Goal: Information Seeking & Learning: Learn about a topic

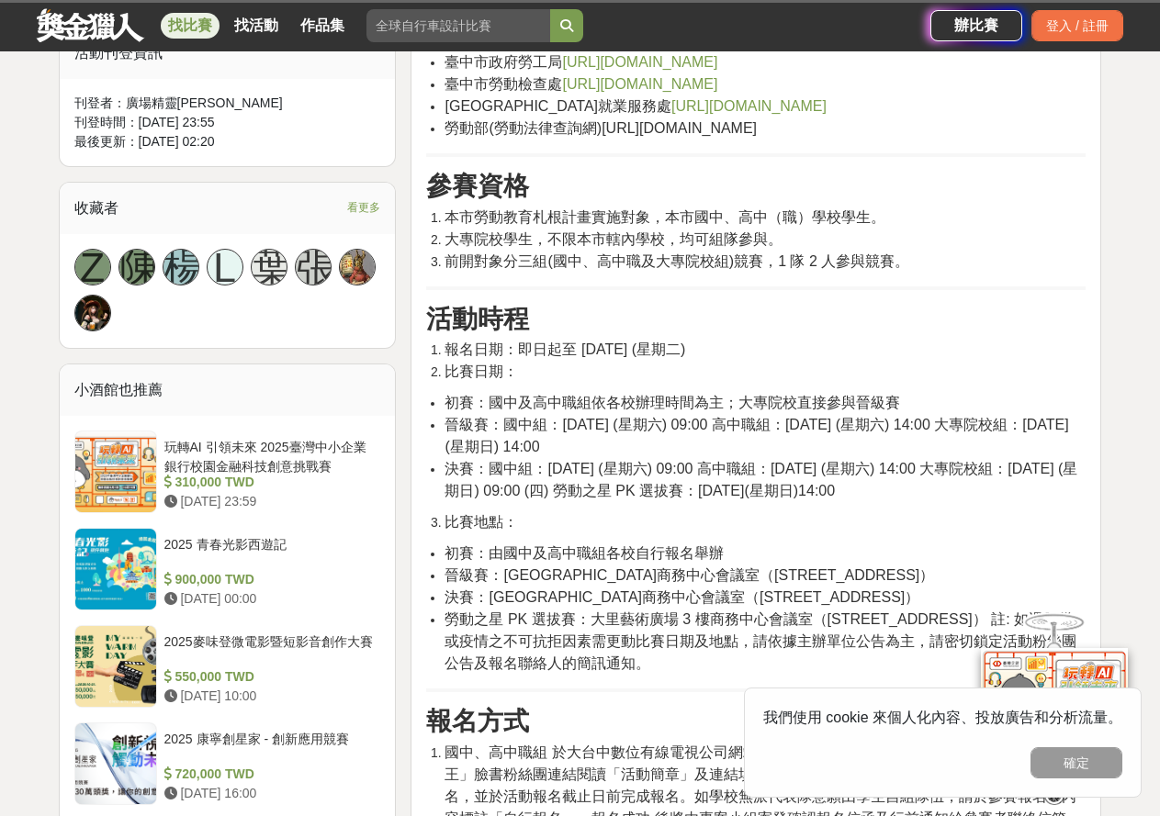
scroll to position [1102, 0]
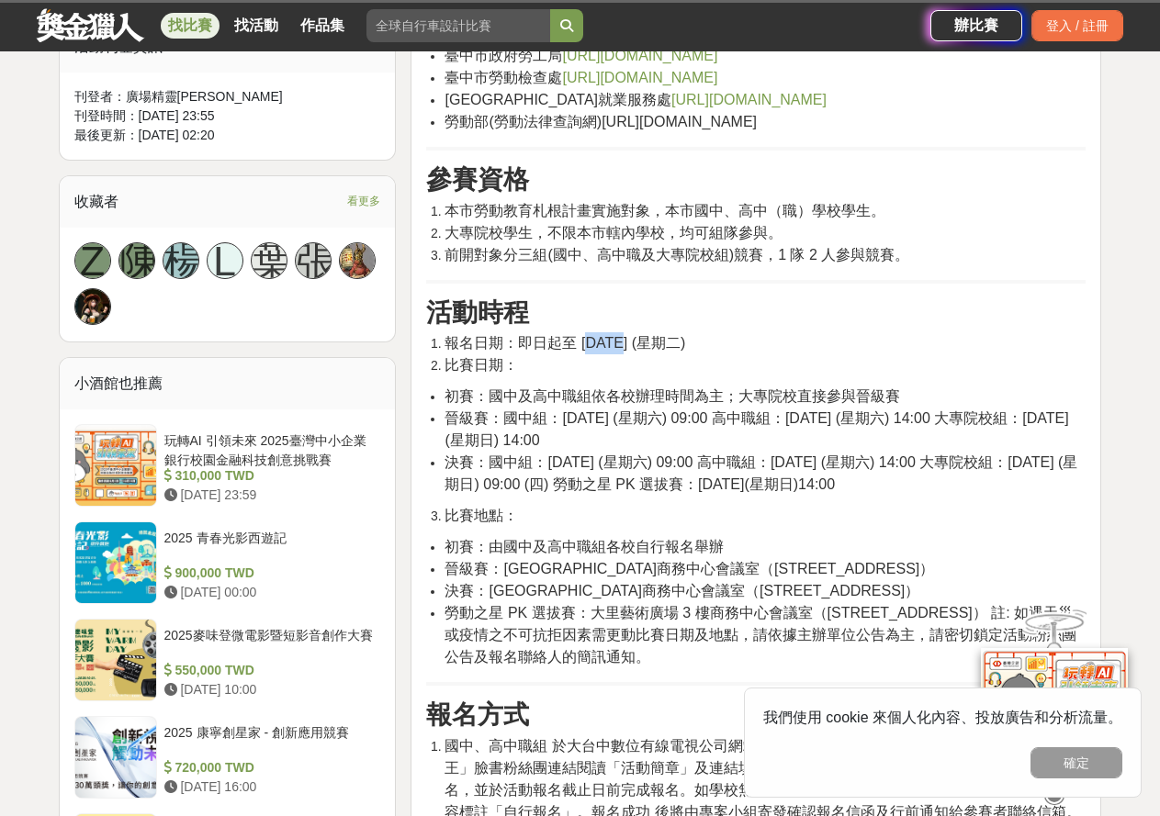
drag, startPoint x: 597, startPoint y: 340, endPoint x: 625, endPoint y: 341, distance: 28.5
click at [625, 341] on span "報名日期：即日起至 114 年 9 月 30 日 (星期二)" at bounding box center [565, 343] width 241 height 16
click at [634, 386] on li "初賽：國中及高中職組依各校辦理時間為主；大專院校直接參與晉級賽" at bounding box center [765, 397] width 641 height 22
drag, startPoint x: 643, startPoint y: 410, endPoint x: 683, endPoint y: 431, distance: 45.6
click at [683, 431] on li "晉級賽：國中組：114 年 10 月 18 日 (星期六) 09:00 高中職組：114 年 10 月 18 日 (星期六) 14:00 大專院校組：114 …" at bounding box center [765, 430] width 641 height 44
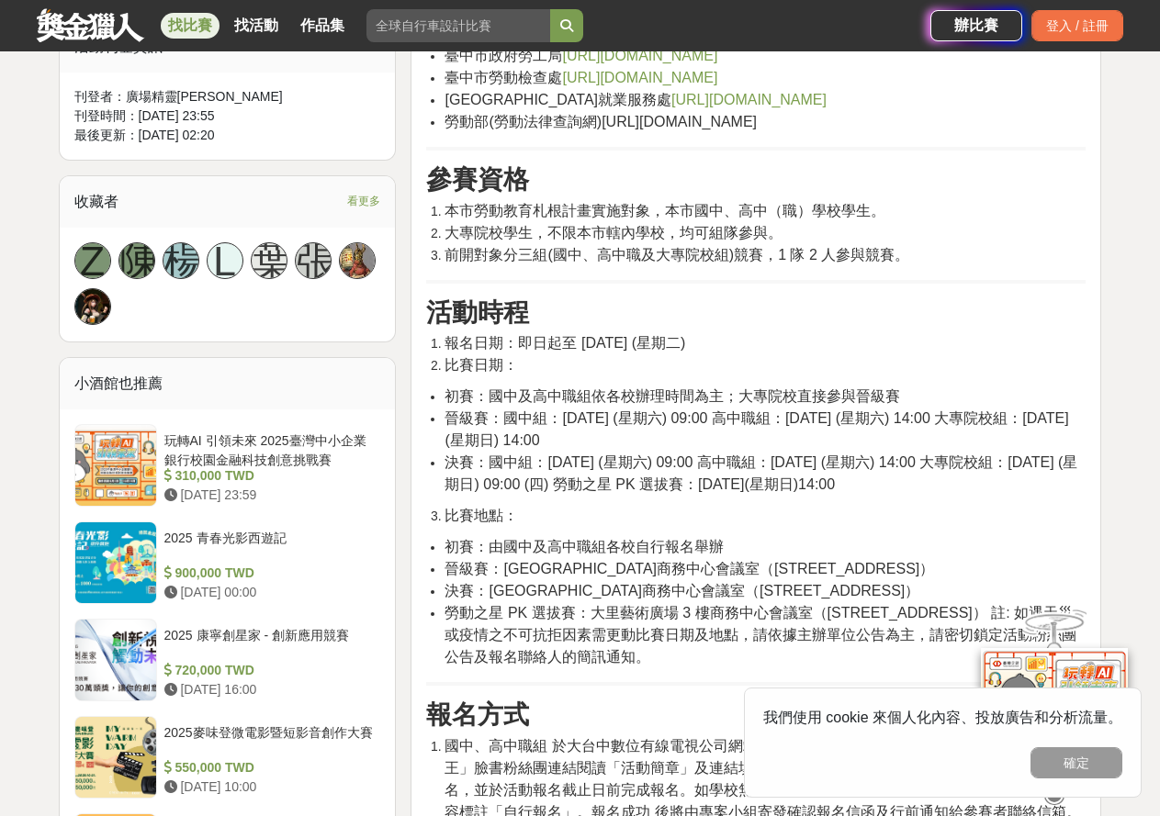
click at [823, 494] on li "決賽：國中組：114 年 10 月 25 日 (星期六) 09:00 高中職組：114 年 10 月 25 日 (星期六) 14:00 大專院校組：114 年…" at bounding box center [765, 474] width 641 height 44
drag, startPoint x: 905, startPoint y: 419, endPoint x: 943, endPoint y: 408, distance: 40.1
click at [943, 408] on li "晉級賽：國中組：114 年 10 月 18 日 (星期六) 09:00 高中職組：114 年 10 月 18 日 (星期六) 14:00 大專院校組：114 …" at bounding box center [765, 430] width 641 height 44
click at [940, 434] on li "晉級賽：國中組：114 年 10 月 18 日 (星期六) 09:00 高中職組：114 年 10 月 18 日 (星期六) 14:00 大專院校組：114 …" at bounding box center [765, 430] width 641 height 44
drag, startPoint x: 876, startPoint y: 463, endPoint x: 933, endPoint y: 482, distance: 60.1
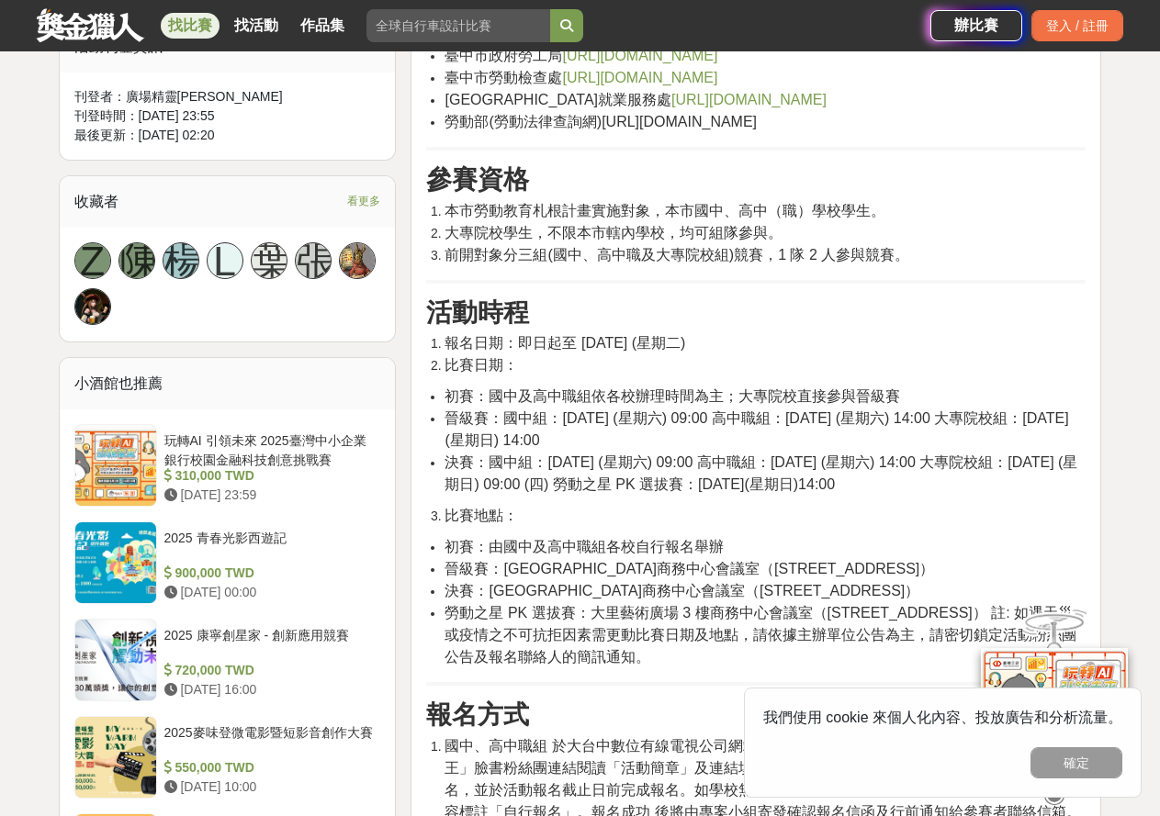
click at [933, 482] on span "決賽：國中組：114 年 10 月 25 日 (星期六) 09:00 高中職組：114 年 10 月 25 日 (星期六) 14:00 大專院校組：114 年…" at bounding box center [761, 474] width 633 height 38
click at [928, 481] on span "決賽：國中組：114 年 10 月 25 日 (星期六) 09:00 高中職組：114 年 10 月 25 日 (星期六) 14:00 大專院校組：114 年…" at bounding box center [761, 474] width 633 height 38
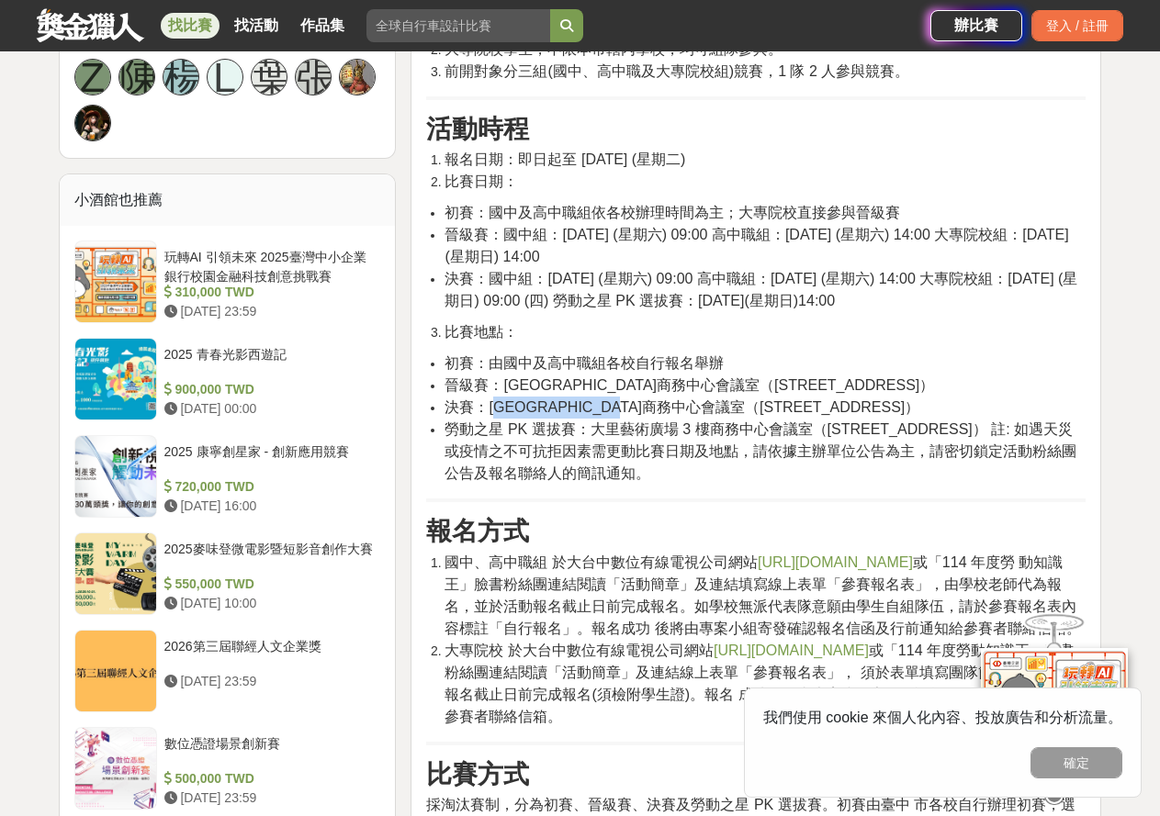
drag, startPoint x: 510, startPoint y: 420, endPoint x: 670, endPoint y: 423, distance: 160.8
click at [674, 419] on li "決賽：大里藝術廣場3 樓商務中心會議室（臺中市大里區科技路 1 號）" at bounding box center [765, 408] width 641 height 22
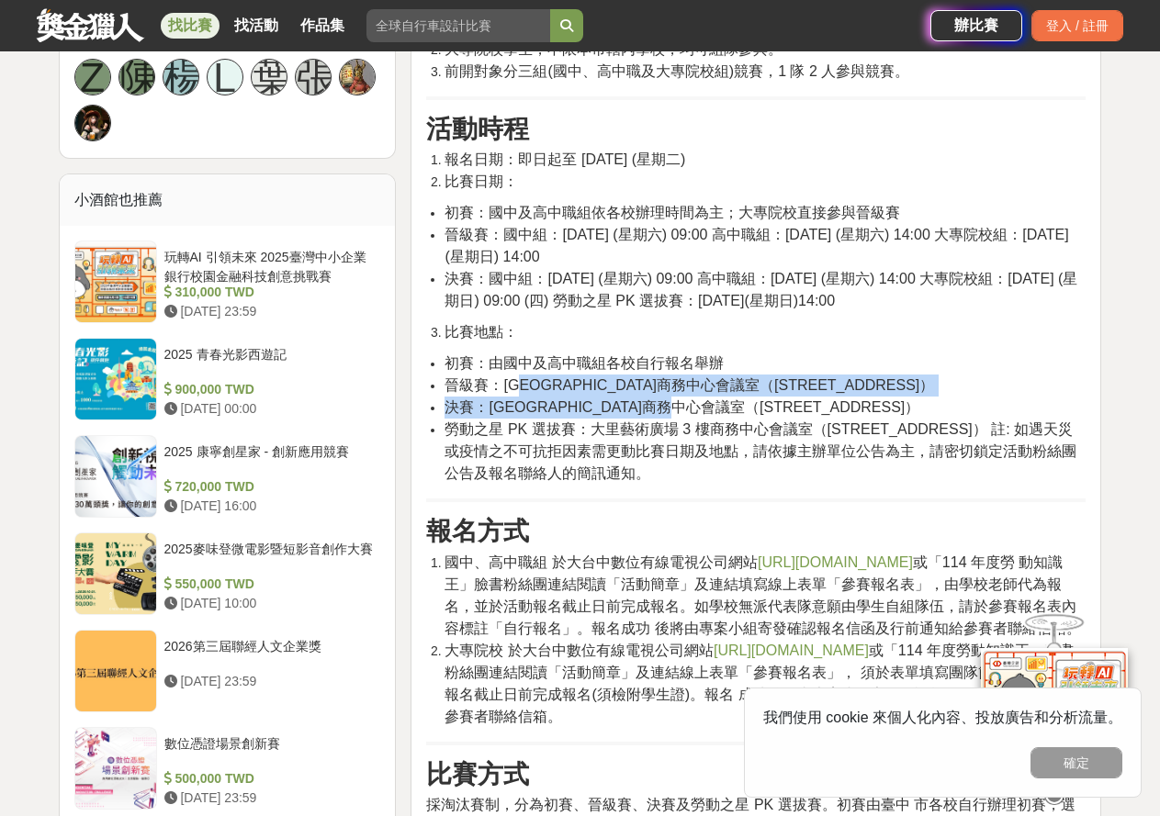
drag, startPoint x: 531, startPoint y: 409, endPoint x: 746, endPoint y: 422, distance: 215.4
click at [746, 422] on ul "初賽：由國中及高中職組各校自行報名舉辦 晉級賽：大里藝術廣場3 樓商務中心會議室（臺中市大里區科技路 1 號） 決賽：大里藝術廣場3 樓商務中心會議室（臺中市…" at bounding box center [755, 419] width 659 height 132
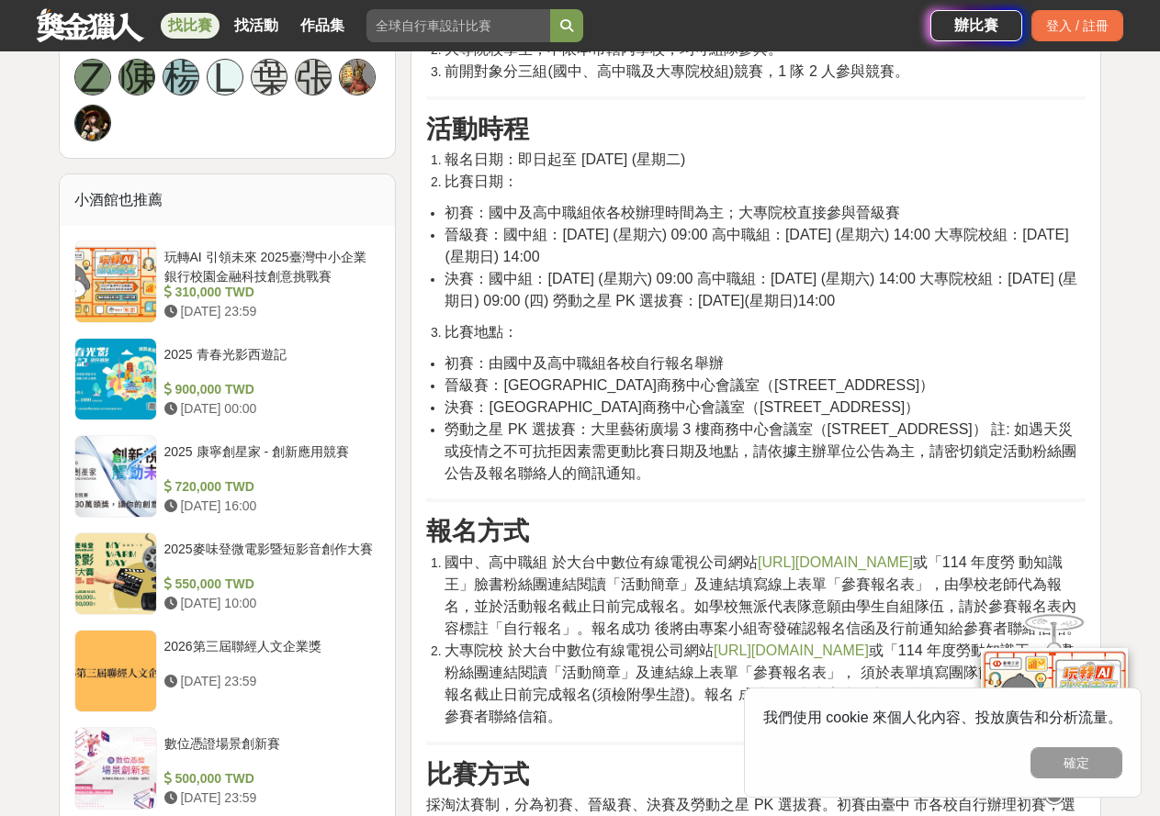
click at [717, 448] on span "勞動之星 PK 選拔賽：大里藝術廣場 3 樓商務中心會議室（臺中市大里 區科技路 1 號） 註: 如遇天災或疫情之不可抗拒因素需更動比賽日期及地點，請依據主辦…" at bounding box center [761, 452] width 632 height 60
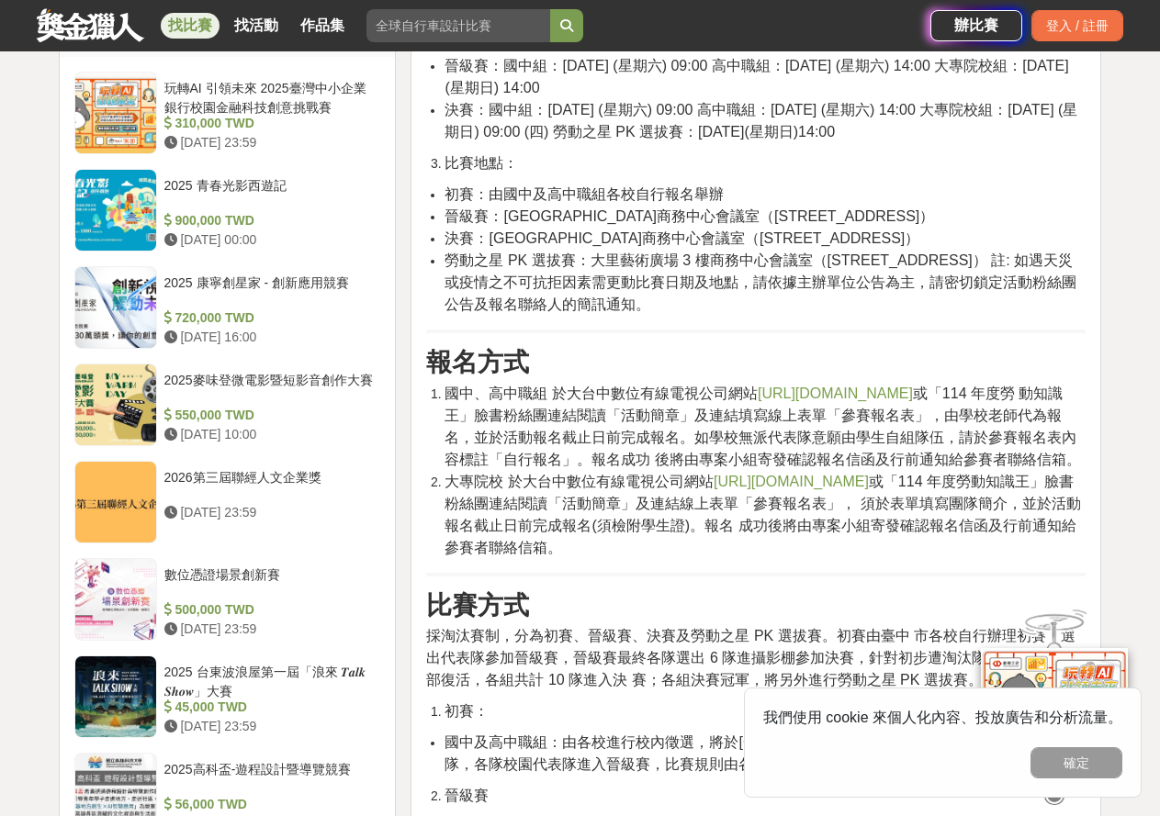
scroll to position [1469, 0]
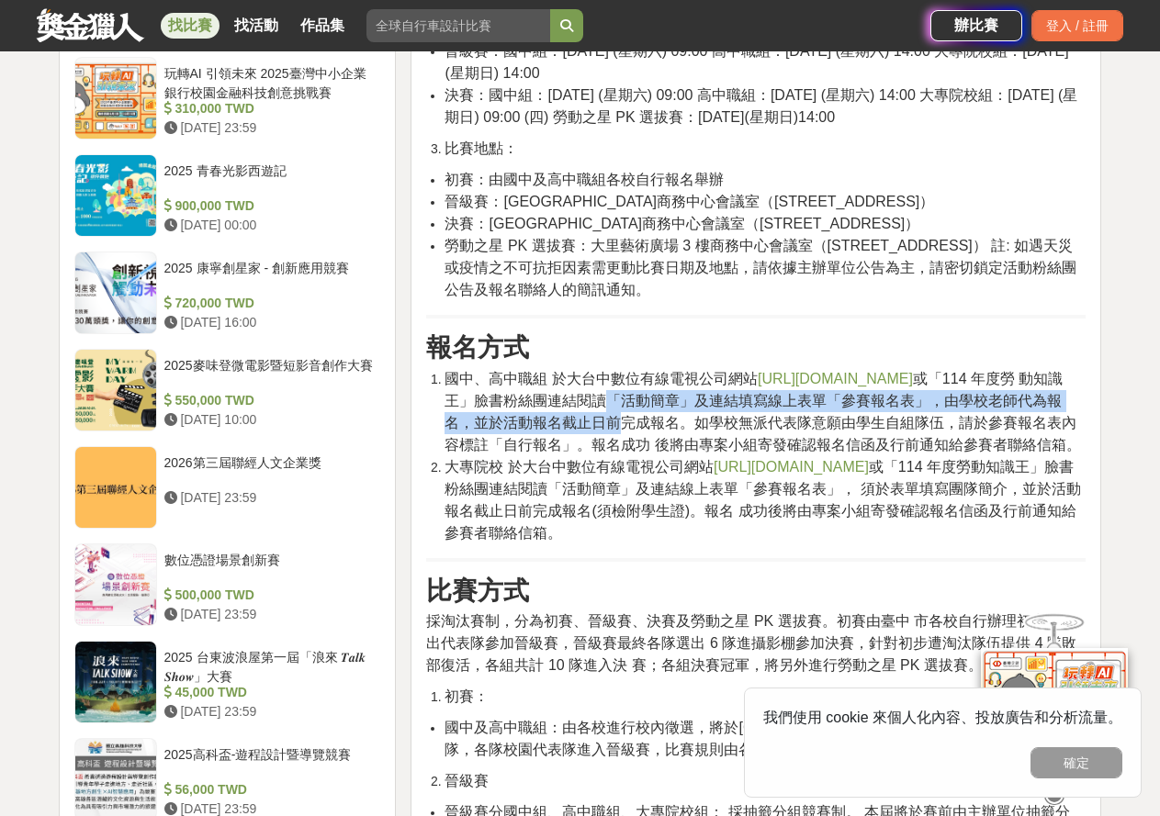
drag, startPoint x: 602, startPoint y: 439, endPoint x: 609, endPoint y: 451, distance: 13.6
click at [609, 451] on span "國中、高中職組 於大台中數位有線電視公司網站 http://www.veetime.com/ 或「114 年度勞 動知識王」臉書粉絲團連結閱讀「活動簡章」及連…" at bounding box center [763, 412] width 636 height 82
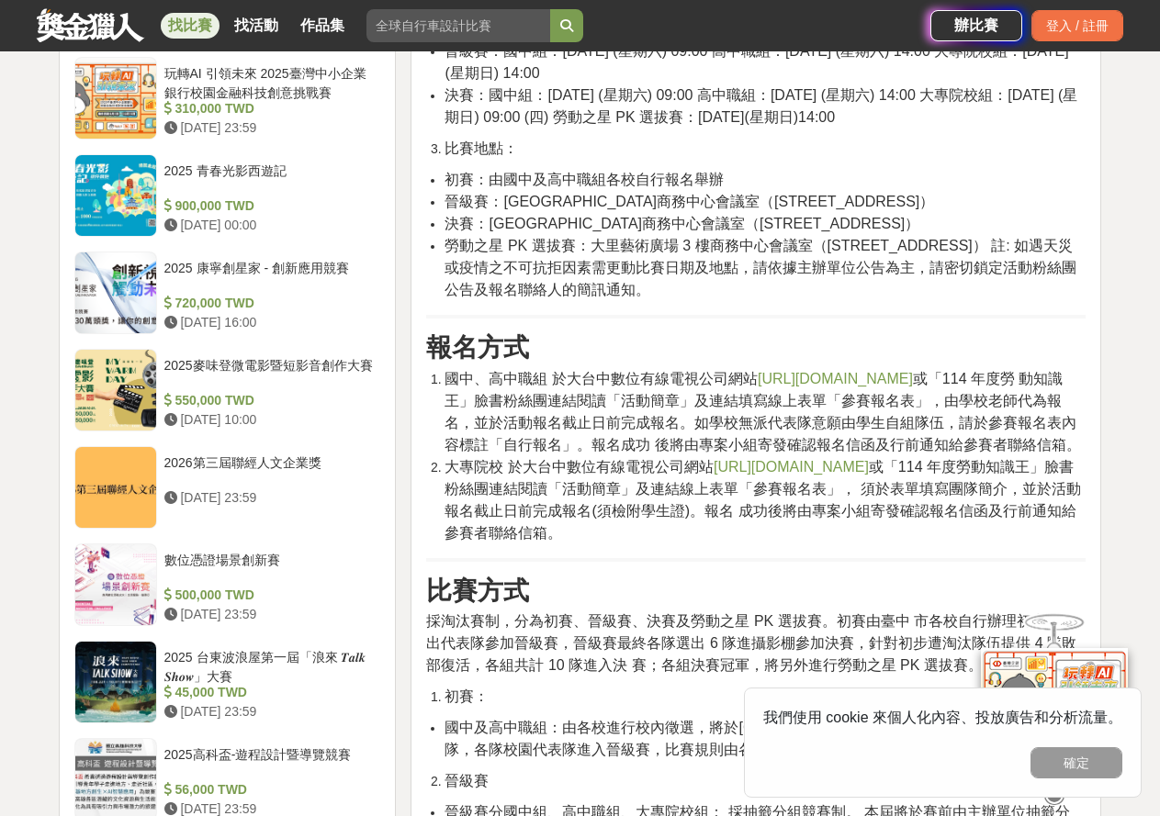
click at [659, 454] on li "國中、高中職組 於大台中數位有線電視公司網站 http://www.veetime.com/ 或「114 年度勞 動知識王」臉書粉絲團連結閱讀「活動簡章」及連…" at bounding box center [765, 412] width 641 height 88
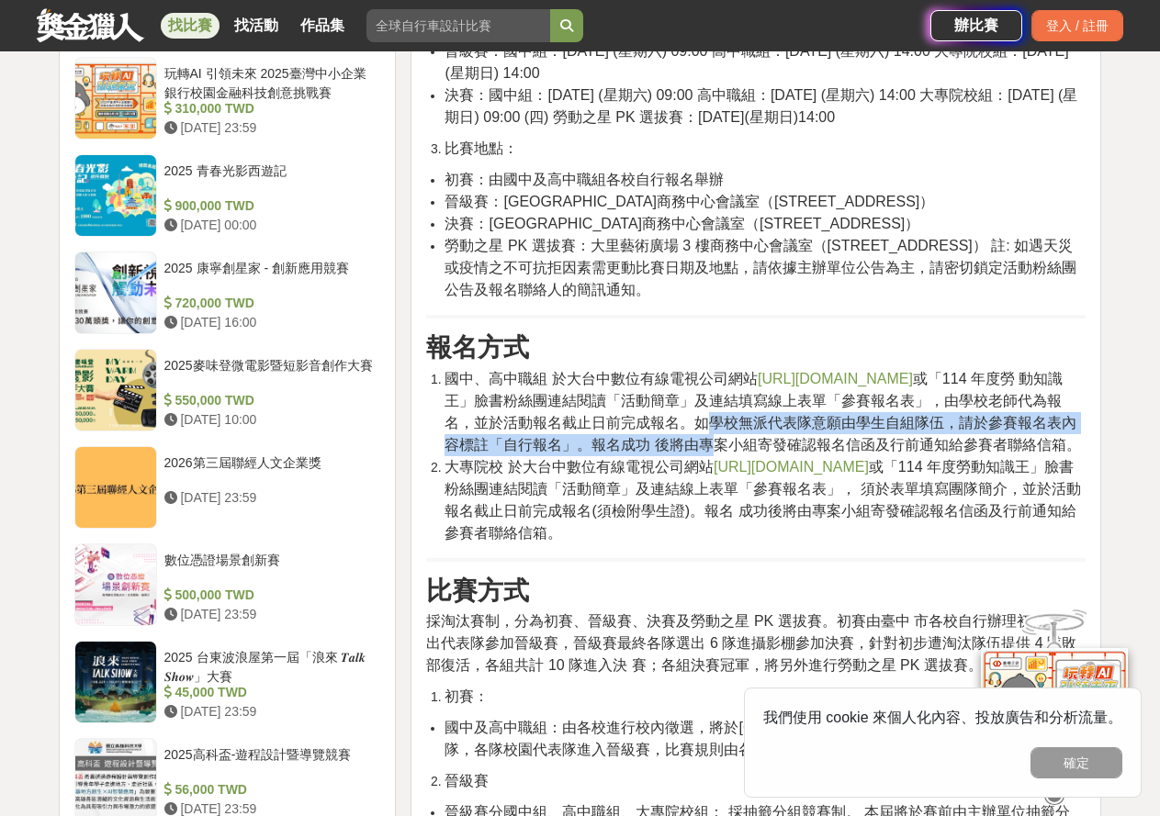
drag, startPoint x: 695, startPoint y: 441, endPoint x: 701, endPoint y: 465, distance: 24.5
click at [701, 453] on span "國中、高中職組 於大台中數位有線電視公司網站 http://www.veetime.com/ 或「114 年度勞 動知識王」臉書粉絲團連結閱讀「活動簡章」及連…" at bounding box center [763, 412] width 636 height 82
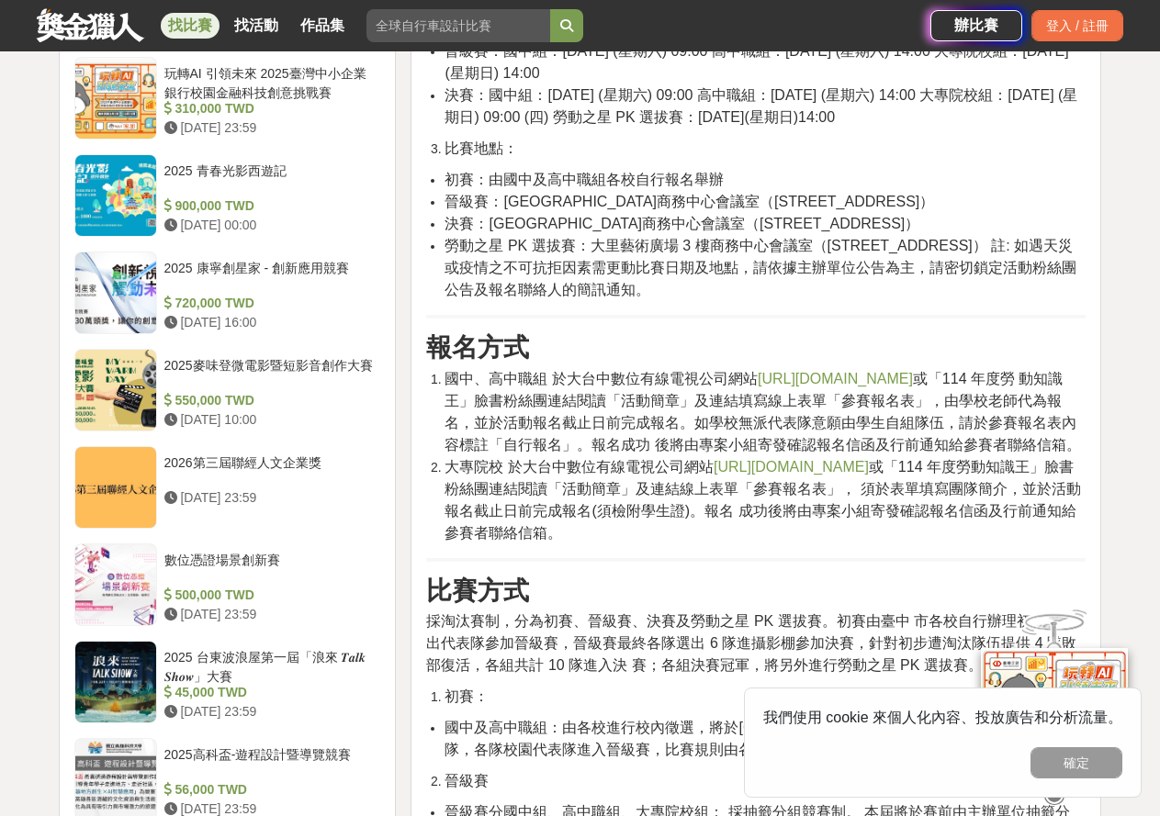
click at [653, 523] on li "大專院校 於大台中數位有線電視公司網站 http://www.veetime.com/ 或「114 年度勞動知識王」臉書粉絲團連結閱讀「活動簡章」及連結線上表…" at bounding box center [765, 500] width 641 height 88
drag, startPoint x: 672, startPoint y: 515, endPoint x: 685, endPoint y: 550, distance: 37.2
click at [685, 545] on li "大專院校 於大台中數位有線電視公司網站 http://www.veetime.com/ 或「114 年度勞動知識王」臉書粉絲團連結閱讀「活動簡章」及連結線上表…" at bounding box center [765, 500] width 641 height 88
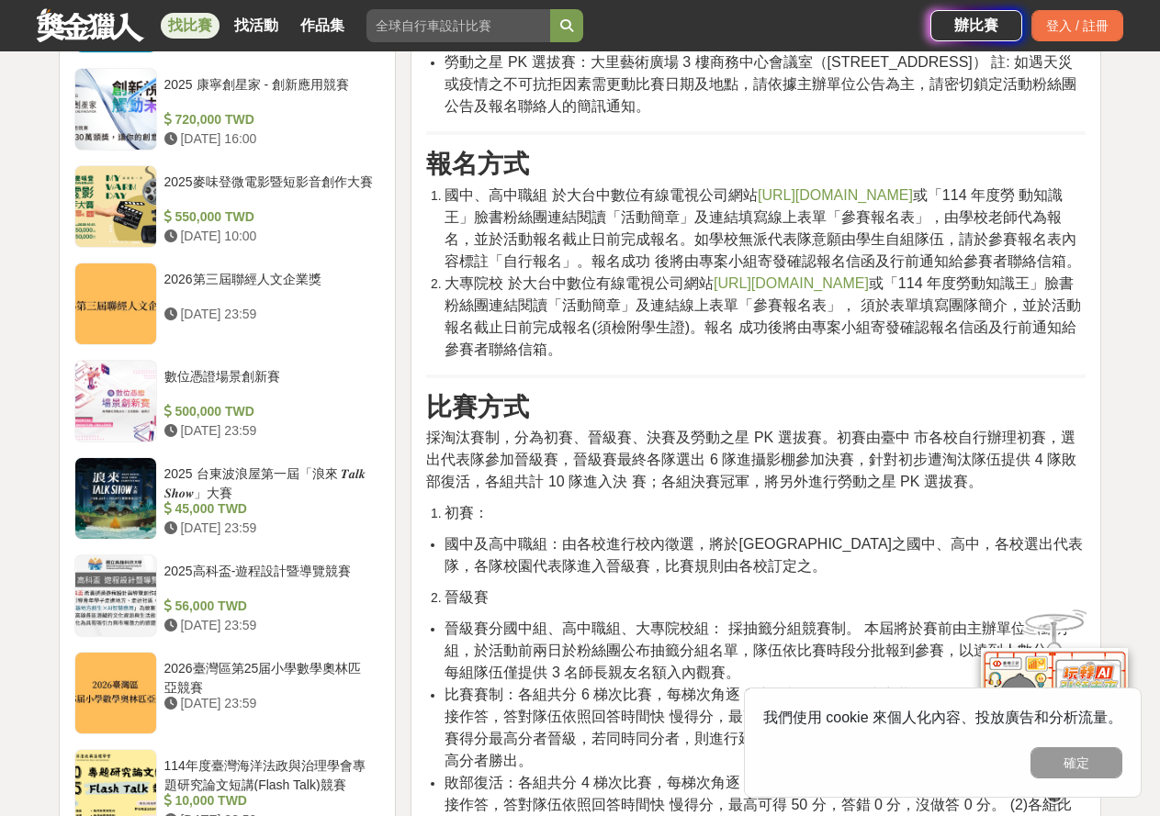
click at [668, 518] on div "活動簡介 因應國內經濟、社會發展之需要及勞動樣態之多元化，有關勞動權益，本局首重宣導，期經由多元化之法令宣導傳達現行勞動規範，使勞資雙方均能建立適切勞動法令觀…" at bounding box center [755, 502] width 659 height 3042
drag, startPoint x: 563, startPoint y: 511, endPoint x: 596, endPoint y: 510, distance: 33.1
click at [596, 490] on span "採淘汰賽制，分為初賽、晉級賽、決賽及勞動之星 PK 選拔賽。初賽由臺中 市各校自行辦理初賽，選出代表隊參加晉級賽，晉級賽最終各隊選出 6 隊進攝影棚參加決賽，…" at bounding box center [751, 460] width 650 height 60
click at [591, 490] on span "採淘汰賽制，分為初賽、晉級賽、決賽及勞動之星 PK 選拔賽。初賽由臺中 市各校自行辦理初賽，選出代表隊參加晉級賽，晉級賽最終各隊選出 6 隊進攝影棚參加決賽，…" at bounding box center [751, 460] width 650 height 60
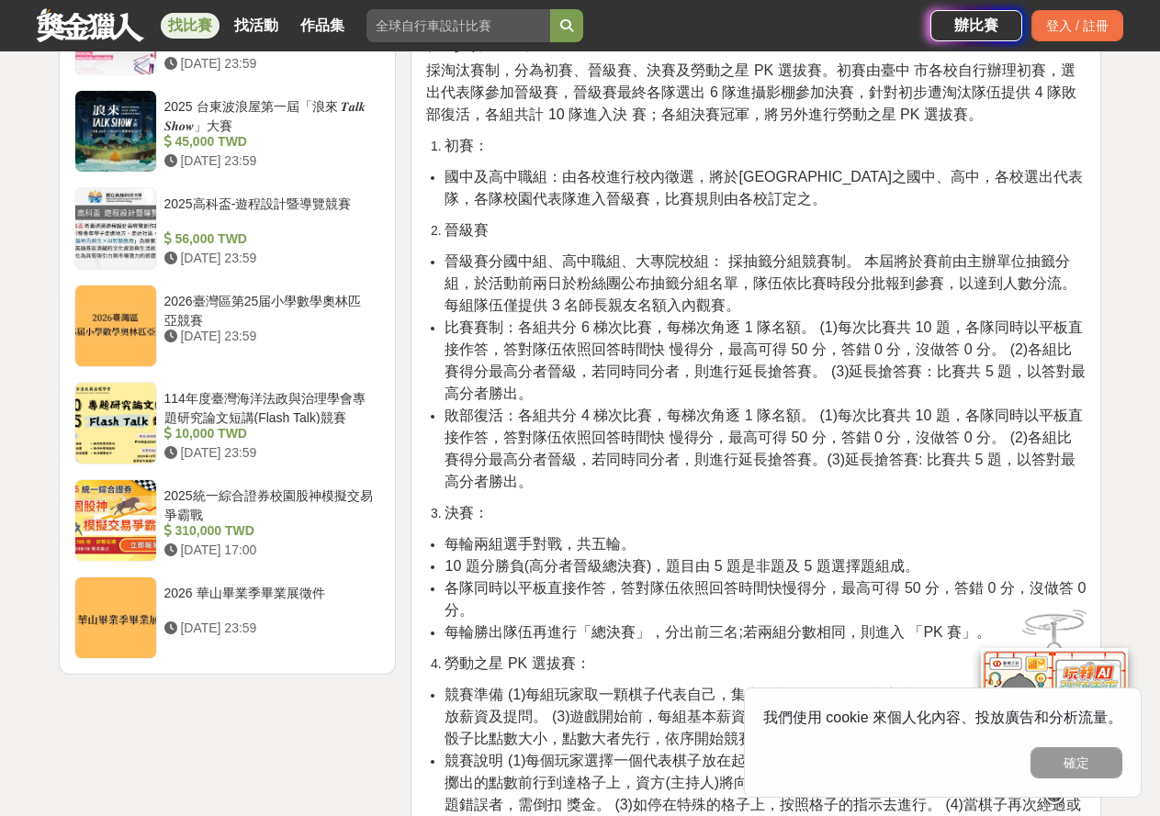
scroll to position [1929, 0]
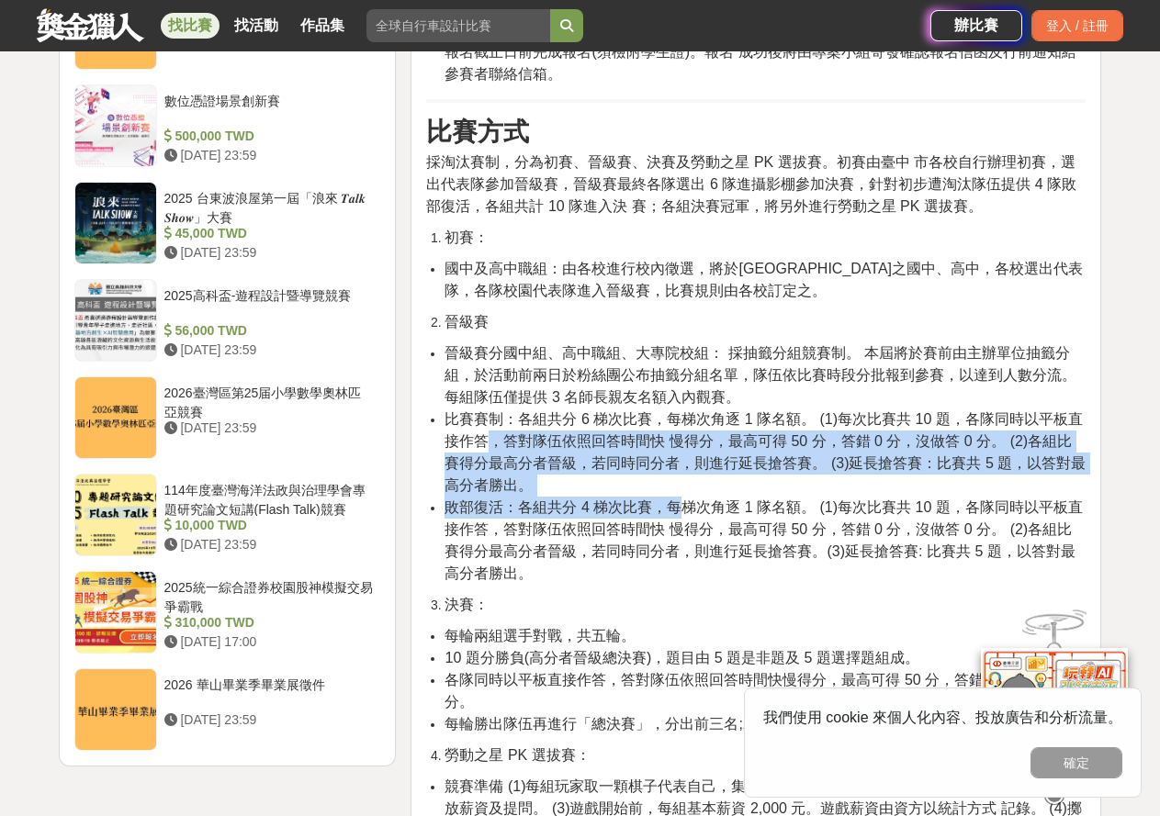
drag, startPoint x: 498, startPoint y: 473, endPoint x: 678, endPoint y: 522, distance: 186.5
click at [678, 522] on ul "晉級賽分國中組、高中職組、大專院校組： 採抽籤分組競賽制。 本屆將於賽前由主辦單位抽籤分組，於活動前兩日於粉絲團公布抽籤分組名單，隊伍依比賽時段分批報到參賽，…" at bounding box center [755, 464] width 659 height 242
click at [678, 522] on span "敗部復活：各組共分 4 梯次比賽，每梯次角逐 1 隊名額。 (1)每次比賽共 10 題，各隊同時以平板直接作答，答對隊伍依照回答時間快 慢得分，最高可得 50…" at bounding box center [763, 541] width 637 height 82
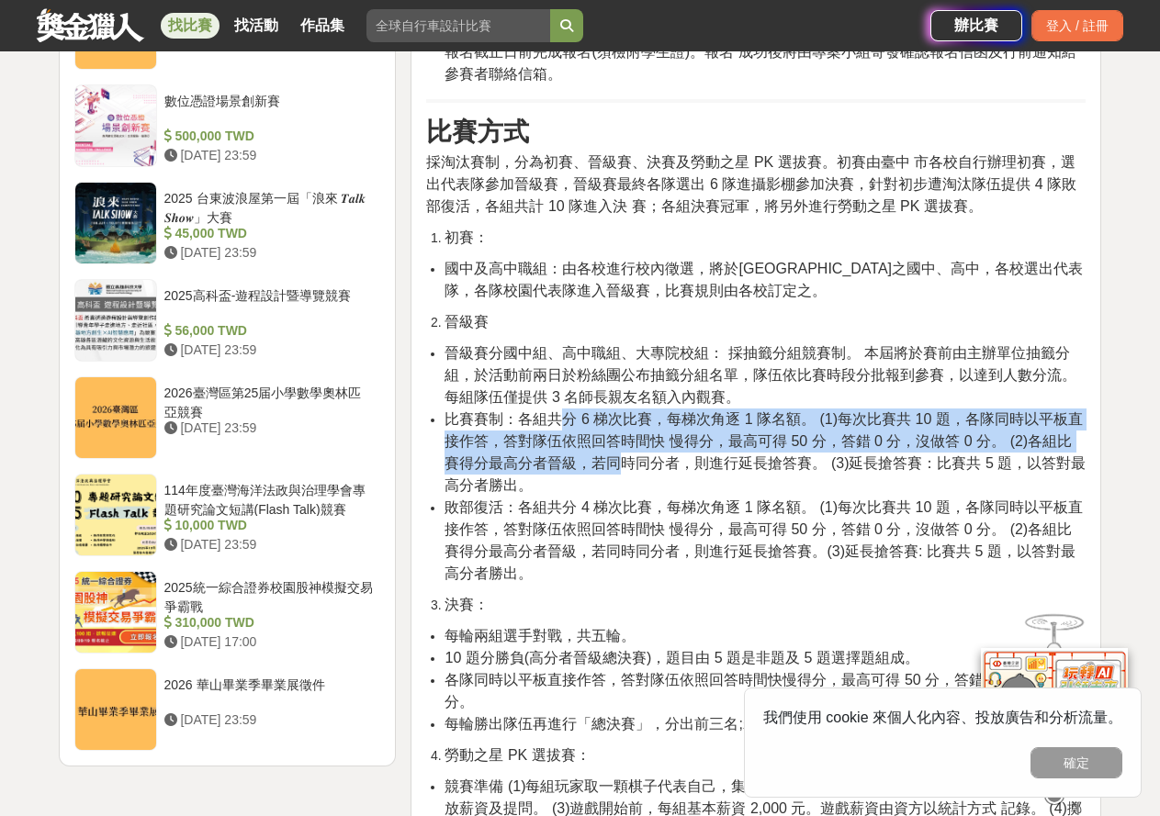
drag, startPoint x: 575, startPoint y: 474, endPoint x: 623, endPoint y: 476, distance: 47.8
click at [623, 476] on li "比賽賽制：各組共分 6 梯次比賽，每梯次角逐 1 隊名額。 (1)每次比賽共 10 題，各隊同時以平板直接作答，答對隊伍依照回答時間快 慢得分，最高可得 50…" at bounding box center [765, 453] width 641 height 88
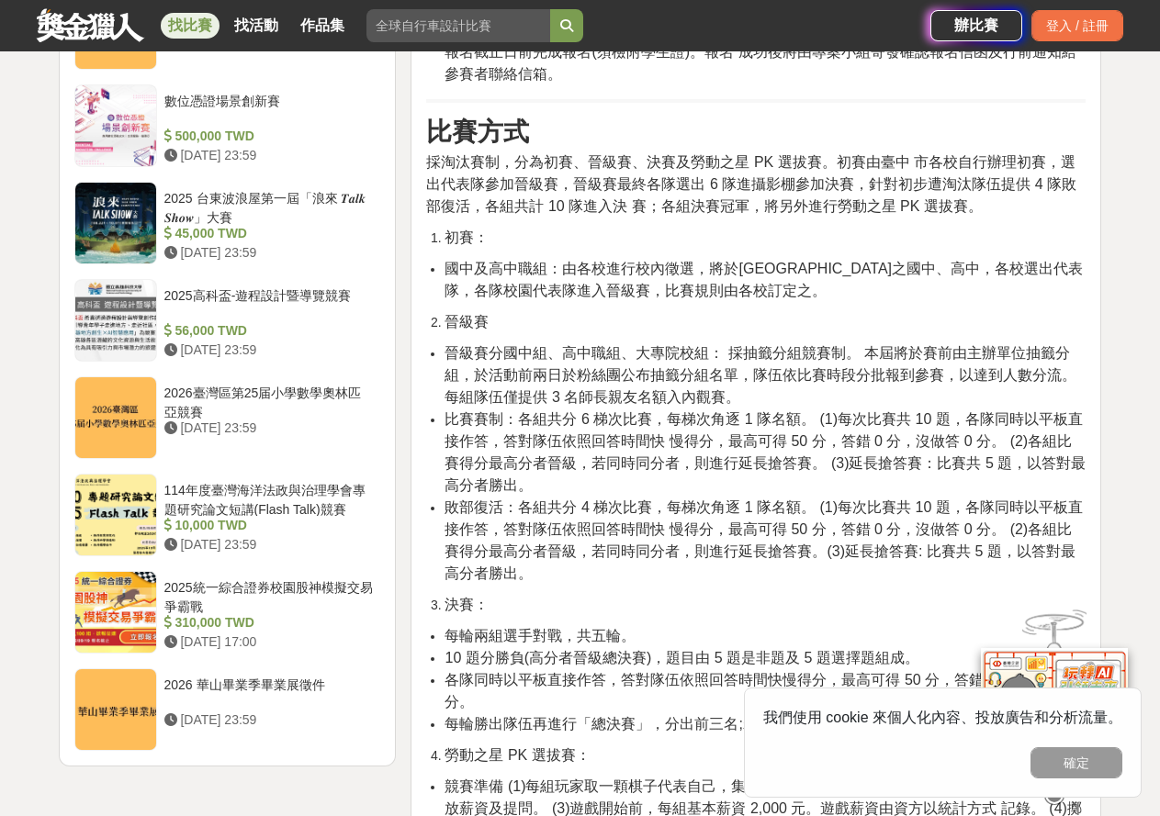
click at [642, 490] on span "比賽賽制：各組共分 6 梯次比賽，每梯次角逐 1 隊名額。 (1)每次比賽共 10 題，各隊同時以平板直接作答，答對隊伍依照回答時間快 慢得分，最高可得 50…" at bounding box center [765, 452] width 641 height 82
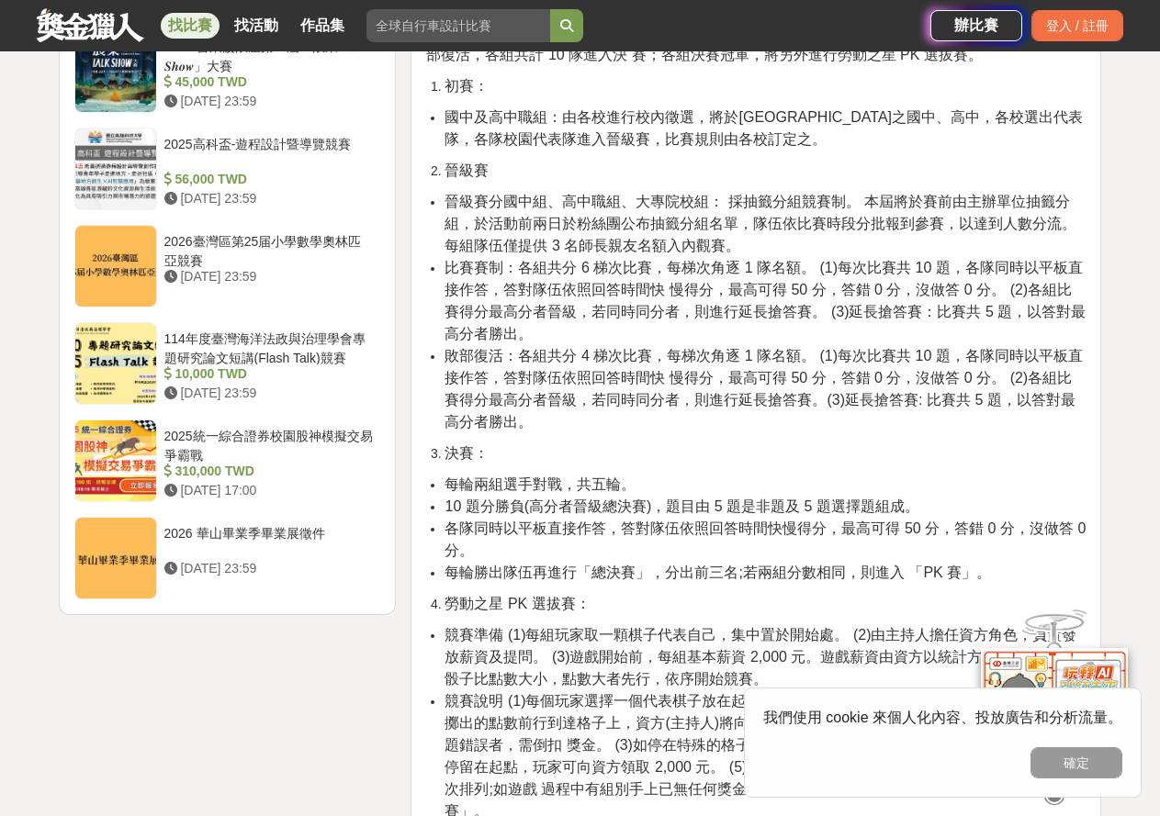
scroll to position [2112, 0]
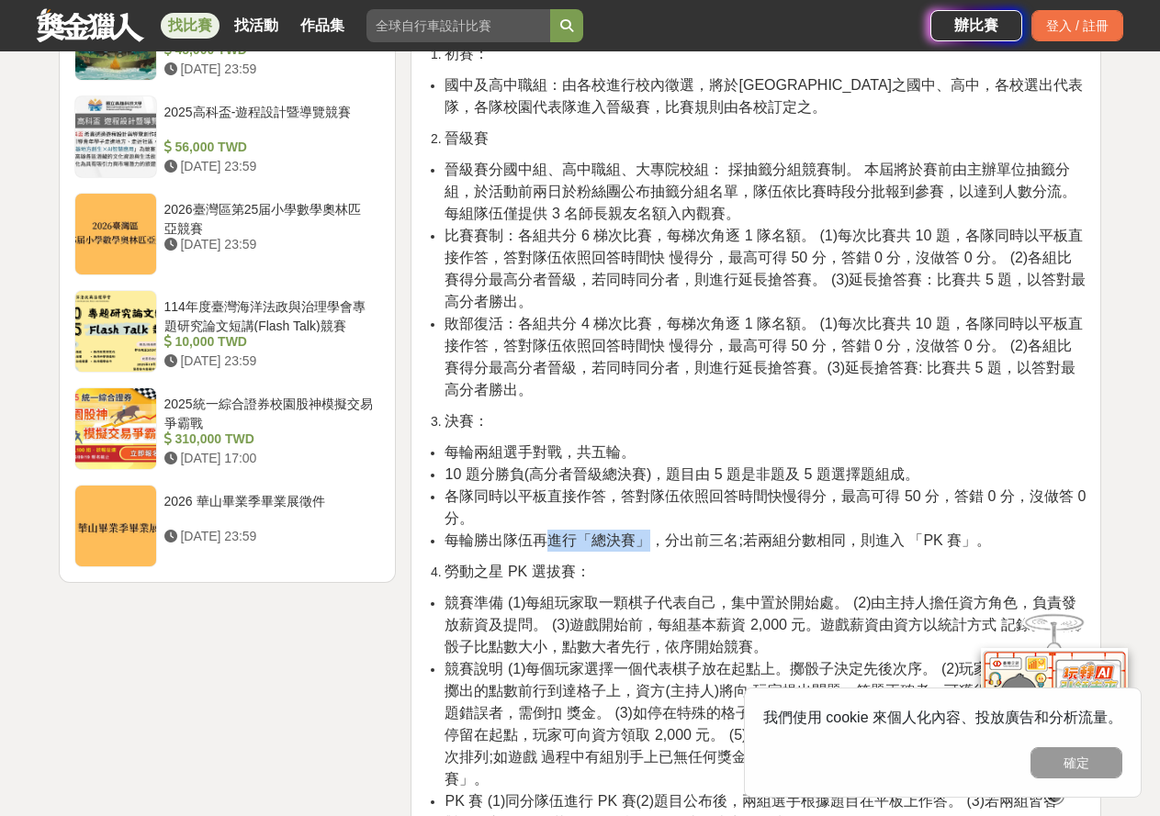
drag, startPoint x: 558, startPoint y: 562, endPoint x: 653, endPoint y: 555, distance: 94.9
click at [653, 548] on span "每輪勝出隊伍再進行「總決賽」，分出前三名;若兩組分數相同，則進入 「PK 賽」。" at bounding box center [718, 541] width 546 height 16
click at [667, 552] on li "每輪勝出隊伍再進行「總決賽」，分出前三名;若兩組分數相同，則進入 「PK 賽」。" at bounding box center [765, 541] width 641 height 22
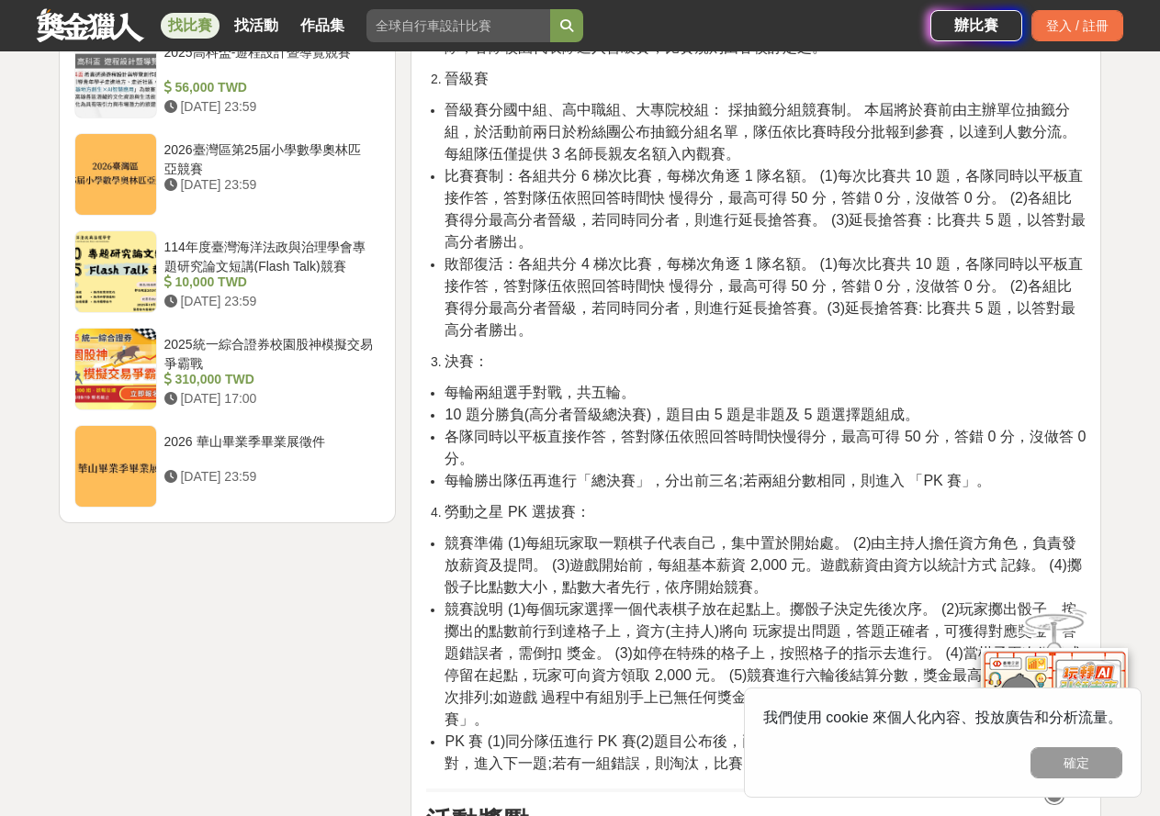
scroll to position [2204, 0]
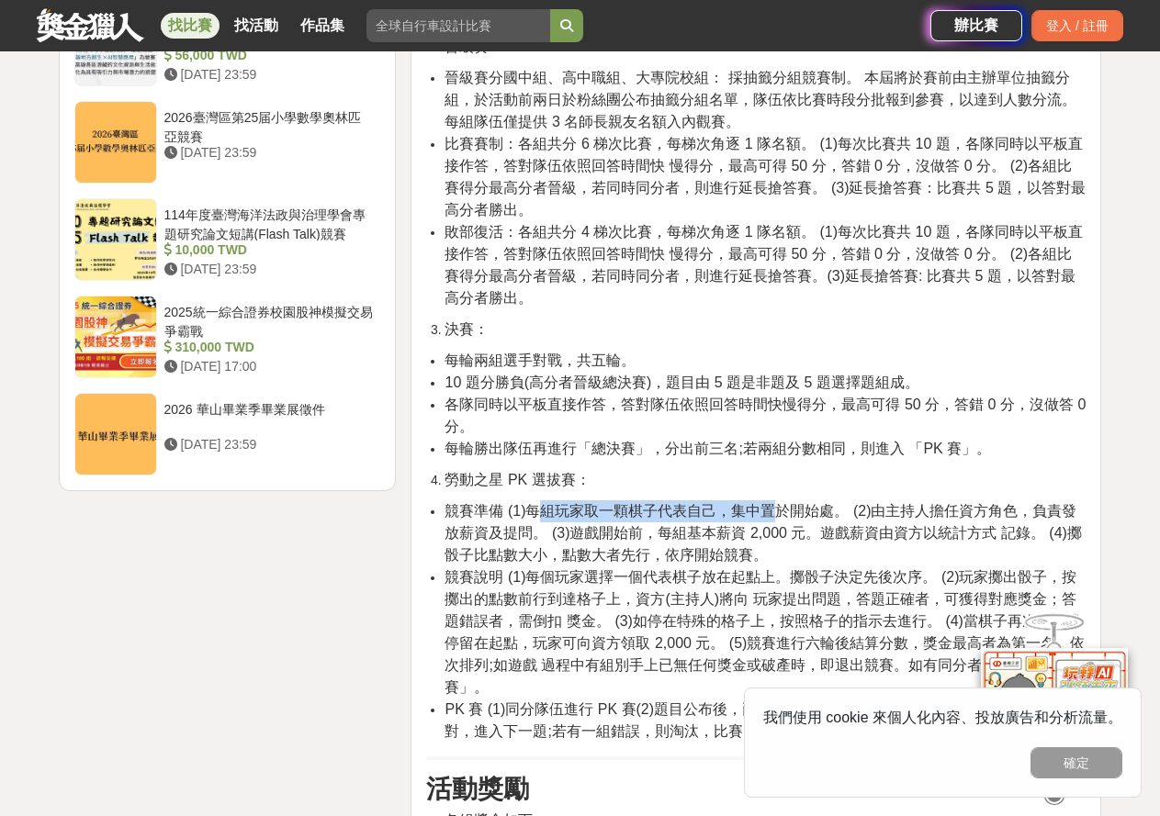
drag, startPoint x: 544, startPoint y: 532, endPoint x: 830, endPoint y: 532, distance: 286.5
click at [817, 532] on span "競賽準備 (1)每組玩家取一顆棋子代表自己，集中置於開始處。 (2)由主持人擔任資方角色，負責發放薪資及提問。 (3)遊戲開始前，每組基本薪資 2,000 元…" at bounding box center [763, 533] width 636 height 60
click at [830, 532] on span "競賽準備 (1)每組玩家取一顆棋子代表自己，集中置於開始處。 (2)由主持人擔任資方角色，負責發放薪資及提問。 (3)遊戲開始前，每組基本薪資 2,000 元…" at bounding box center [763, 533] width 636 height 60
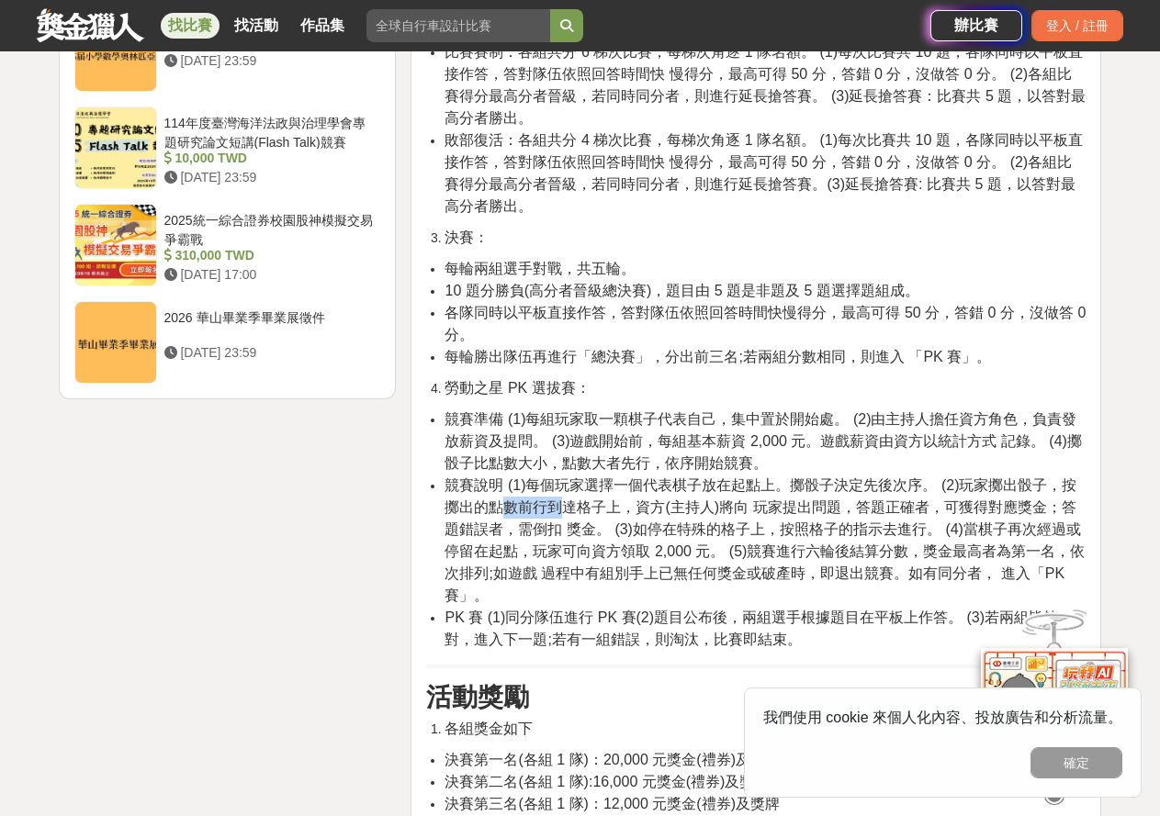
drag, startPoint x: 526, startPoint y: 525, endPoint x: 558, endPoint y: 524, distance: 32.2
click at [558, 524] on span "競賽說明 (1)每個玩家選擇一個代表棋子放在起點上。擲骰子決定先後次序。 (2)玩家擲出骰子，按擲出的點數前行到達格子上，資方(主持人)將向 玩家提出問題，答…" at bounding box center [765, 541] width 640 height 126
click at [760, 512] on span "競賽說明 (1)每個玩家選擇一個代表棋子放在起點上。擲骰子決定先後次序。 (2)玩家擲出骰子，按擲出的點數前行到達格子上，資方(主持人)將向 玩家提出問題，答…" at bounding box center [765, 541] width 640 height 126
drag, startPoint x: 593, startPoint y: 528, endPoint x: 684, endPoint y: 530, distance: 90.9
click at [684, 530] on span "競賽說明 (1)每個玩家選擇一個代表棋子放在起點上。擲骰子決定先後次序。 (2)玩家擲出骰子，按擲出的點數前行到達格子上，資方(主持人)將向 玩家提出問題，答…" at bounding box center [765, 541] width 640 height 126
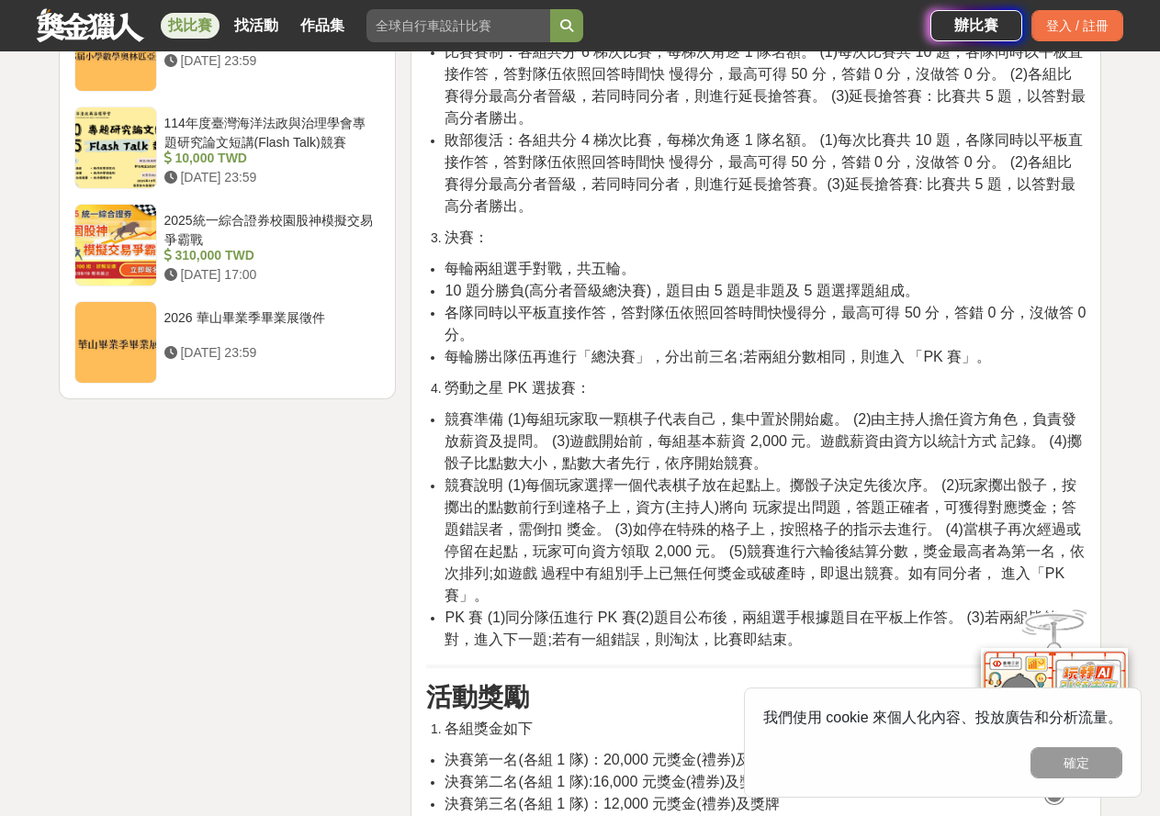
click at [802, 523] on span "競賽說明 (1)每個玩家選擇一個代表棋子放在起點上。擲骰子決定先後次序。 (2)玩家擲出骰子，按擲出的點數前行到達格子上，資方(主持人)將向 玩家提出問題，答…" at bounding box center [765, 541] width 640 height 126
drag, startPoint x: 494, startPoint y: 554, endPoint x: 630, endPoint y: 552, distance: 135.9
click at [630, 552] on span "競賽說明 (1)每個玩家選擇一個代表棋子放在起點上。擲骰子決定先後次序。 (2)玩家擲出骰子，按擲出的點數前行到達格子上，資方(主持人)將向 玩家提出問題，答…" at bounding box center [765, 541] width 640 height 126
drag, startPoint x: 737, startPoint y: 557, endPoint x: 810, endPoint y: 556, distance: 72.6
click at [810, 556] on span "競賽說明 (1)每個玩家選擇一個代表棋子放在起點上。擲骰子決定先後次序。 (2)玩家擲出骰子，按擲出的點數前行到達格子上，資方(主持人)將向 玩家提出問題，答…" at bounding box center [765, 541] width 640 height 126
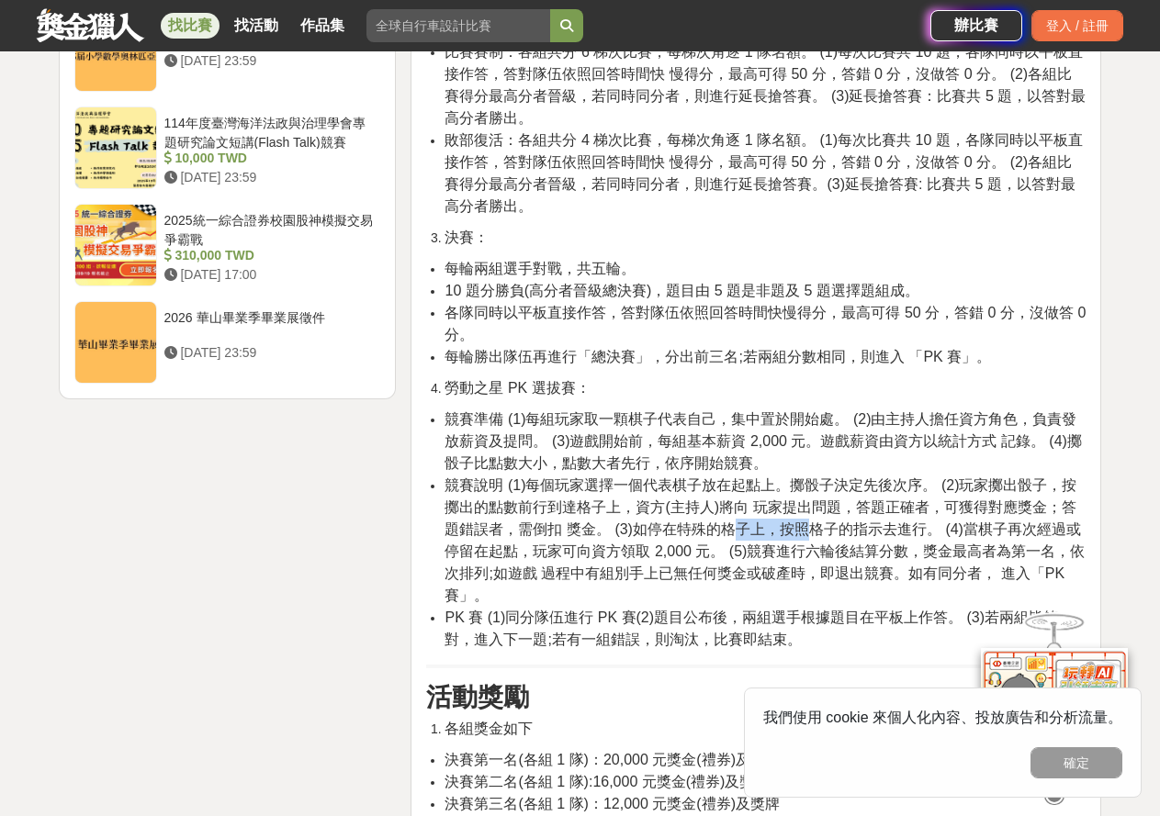
click at [814, 555] on span "競賽說明 (1)每個玩家選擇一個代表棋子放在起點上。擲骰子決定先後次序。 (2)玩家擲出骰子，按擲出的點數前行到達格子上，資方(主持人)將向 玩家提出問題，答…" at bounding box center [765, 541] width 640 height 126
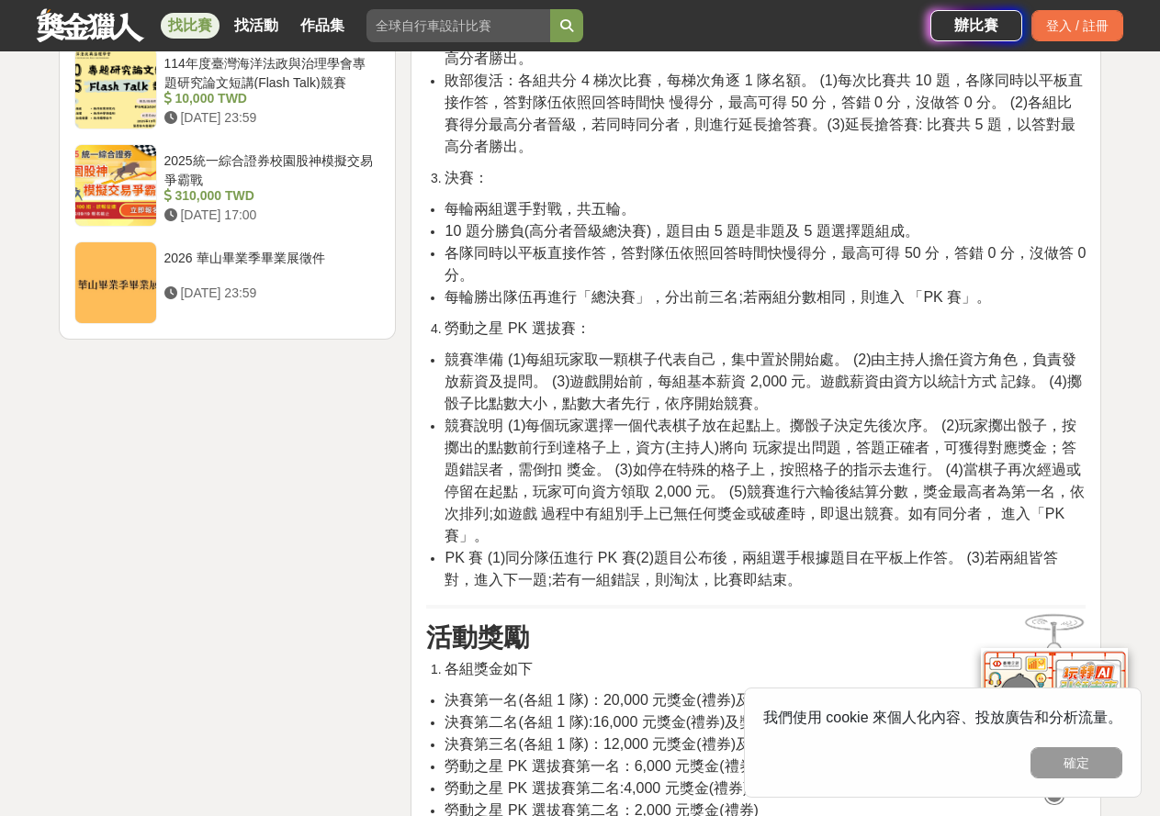
scroll to position [2388, 0]
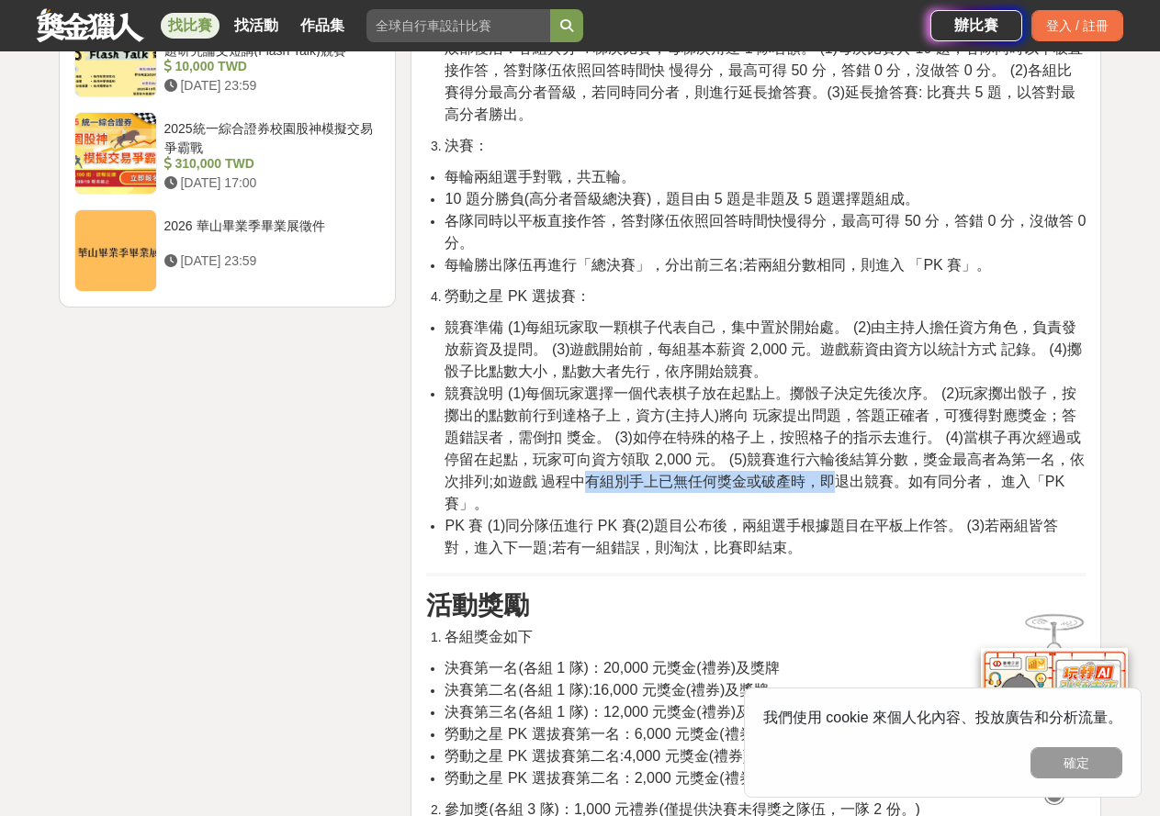
drag, startPoint x: 614, startPoint y: 512, endPoint x: 831, endPoint y: 512, distance: 216.7
click at [831, 512] on li "競賽說明 (1)每個玩家選擇一個代表棋子放在起點上。擲骰子決定先後次序。 (2)玩家擲出骰子，按擲出的點數前行到達格子上，資方(主持人)將向 玩家提出問題，答…" at bounding box center [765, 449] width 641 height 132
click at [865, 499] on span "競賽說明 (1)每個玩家選擇一個代表棋子放在起點上。擲骰子決定先後次序。 (2)玩家擲出骰子，按擲出的點數前行到達格子上，資方(主持人)將向 玩家提出問題，答…" at bounding box center [765, 449] width 640 height 126
drag, startPoint x: 519, startPoint y: 541, endPoint x: 625, endPoint y: 552, distance: 107.1
click at [625, 552] on span "PK 賽 (1)同分隊伍進行 PK 賽(2)題目公布後，兩組選手根據題目在平板上作答。 (3)若兩組皆答對，進入下一題;若有一組錯誤，則淘汰，比賽即結束。" at bounding box center [752, 537] width 614 height 38
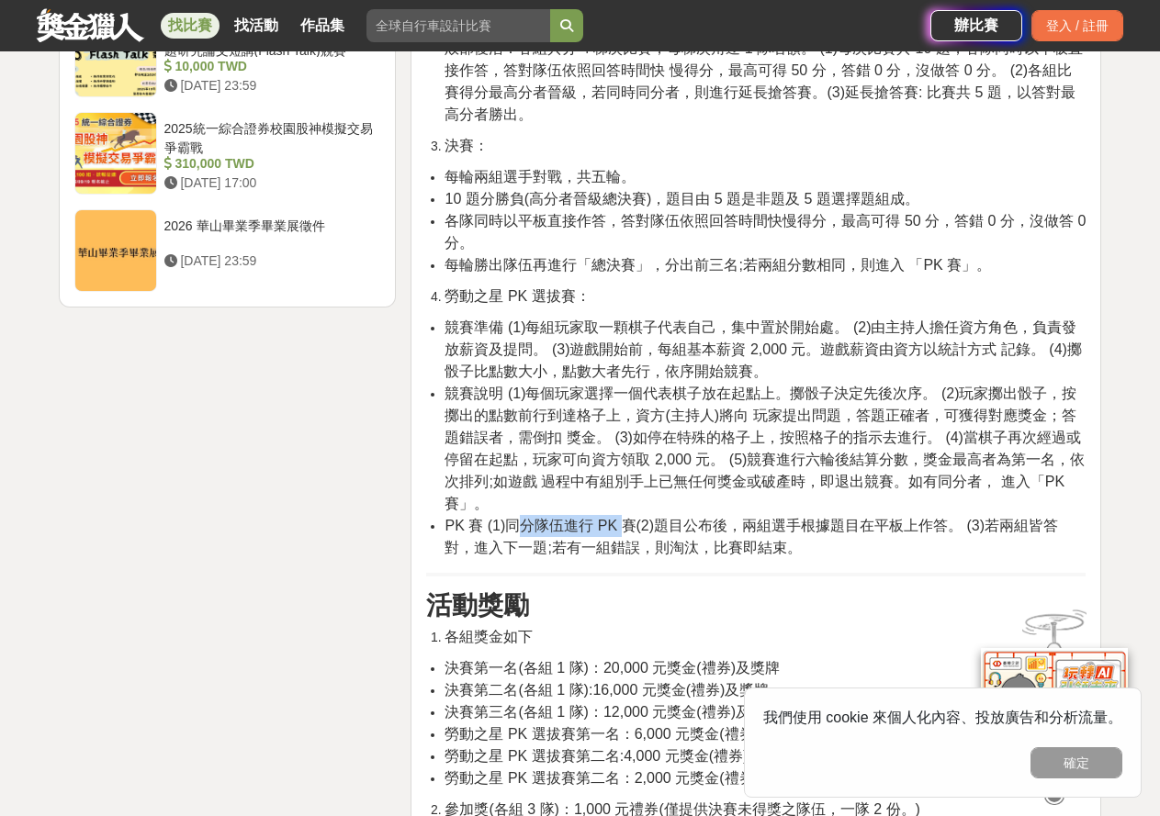
click at [626, 553] on span "PK 賽 (1)同分隊伍進行 PK 賽(2)題目公布後，兩組選手根據題目在平板上作答。 (3)若兩組皆答對，進入下一題;若有一組錯誤，則淘汰，比賽即結束。" at bounding box center [752, 537] width 614 height 38
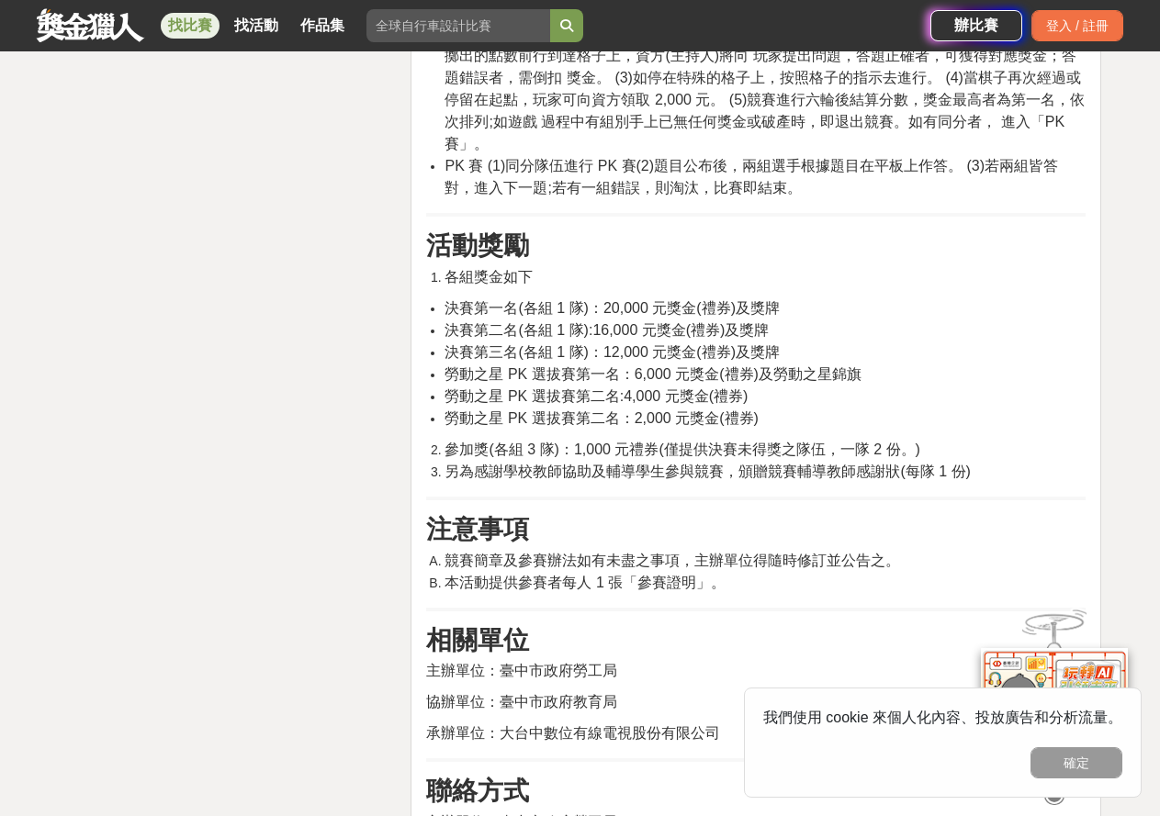
scroll to position [2755, 0]
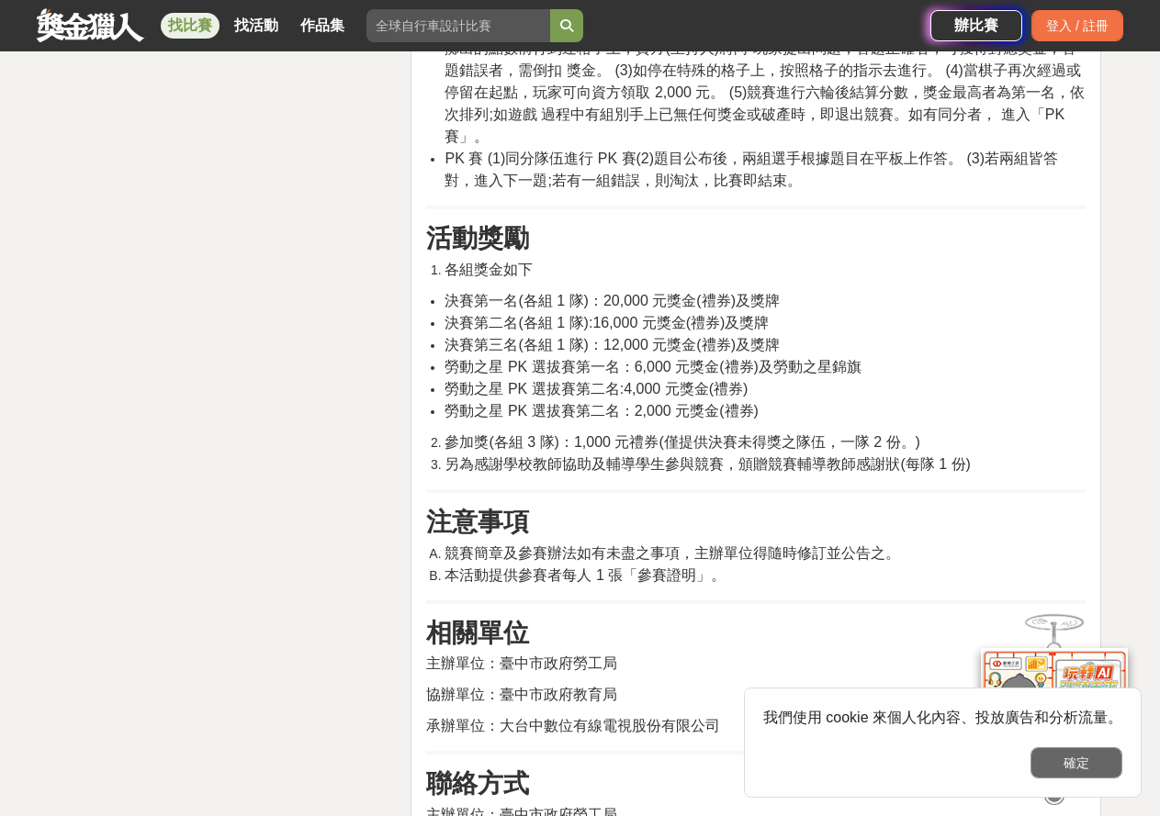
click at [1043, 764] on button "確定" at bounding box center [1076, 763] width 92 height 31
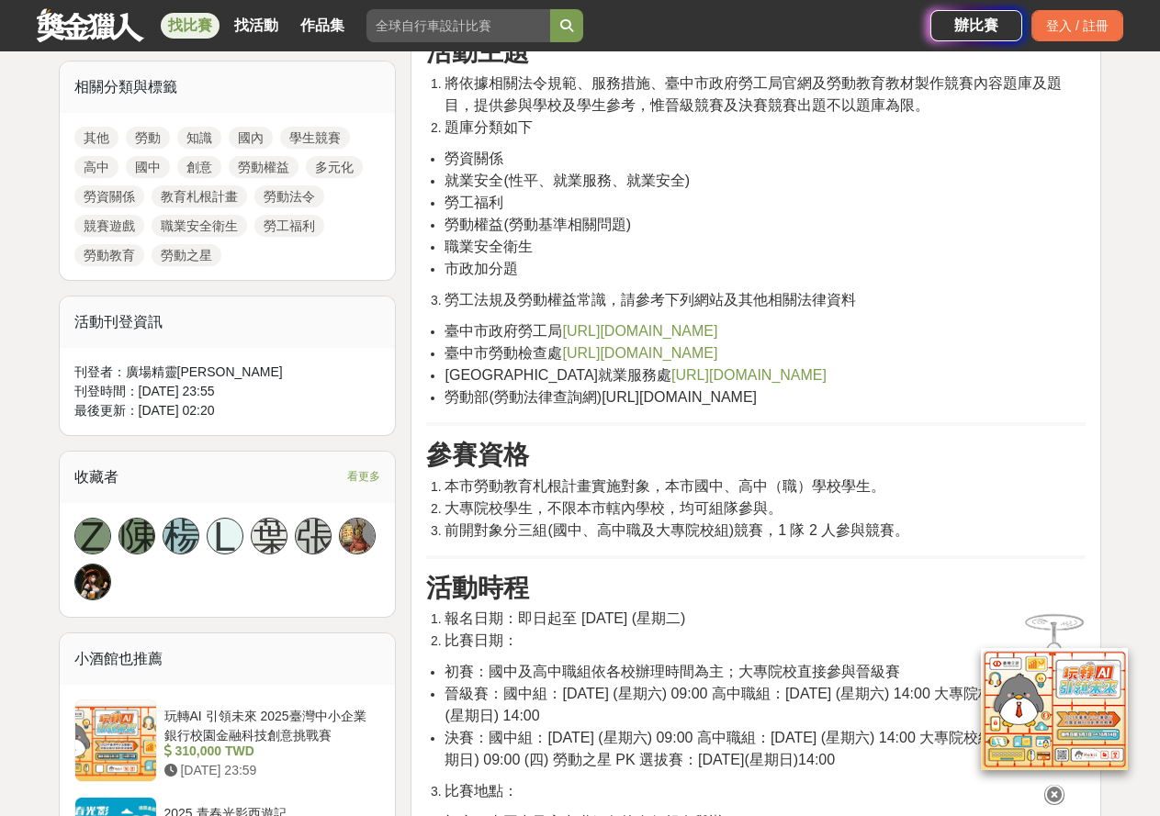
scroll to position [918, 0]
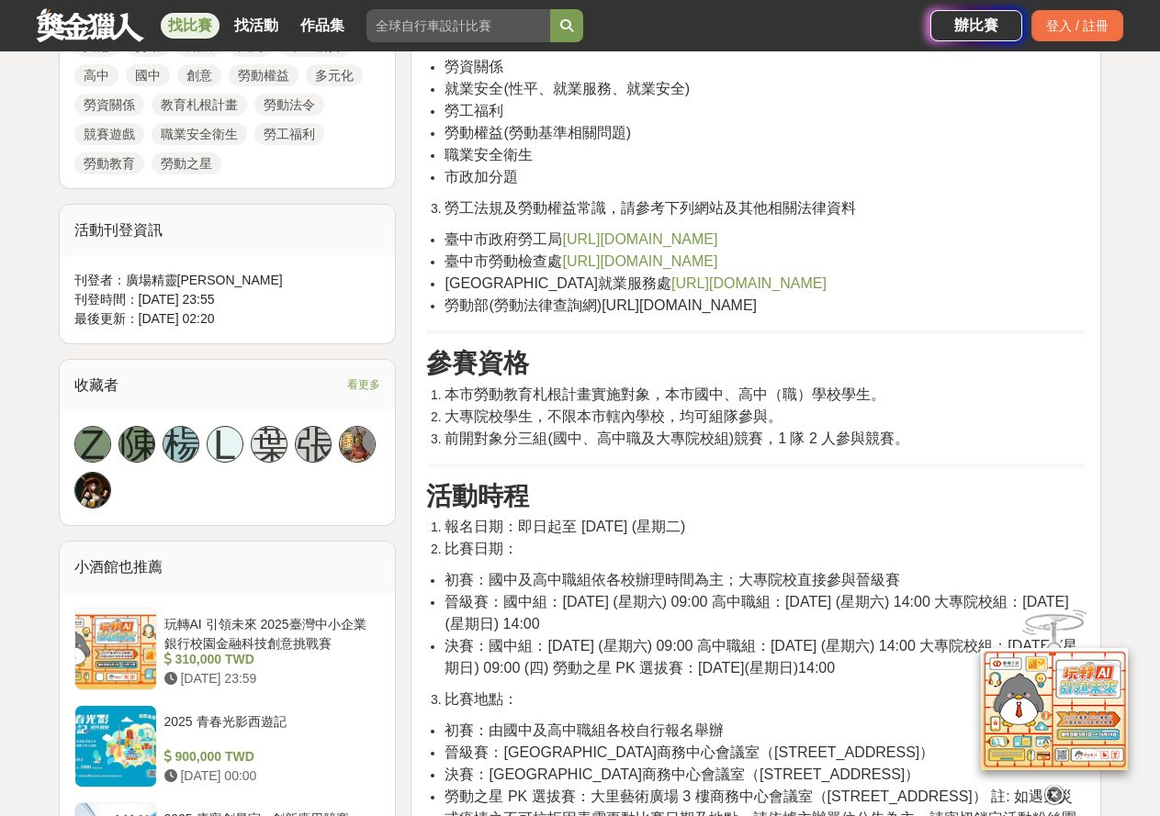
click at [658, 680] on li "決賽：國中組：114 年 10 月 25 日 (星期六) 09:00 高中職組：114 年 10 月 25 日 (星期六) 14:00 大專院校組：114 年…" at bounding box center [765, 658] width 641 height 44
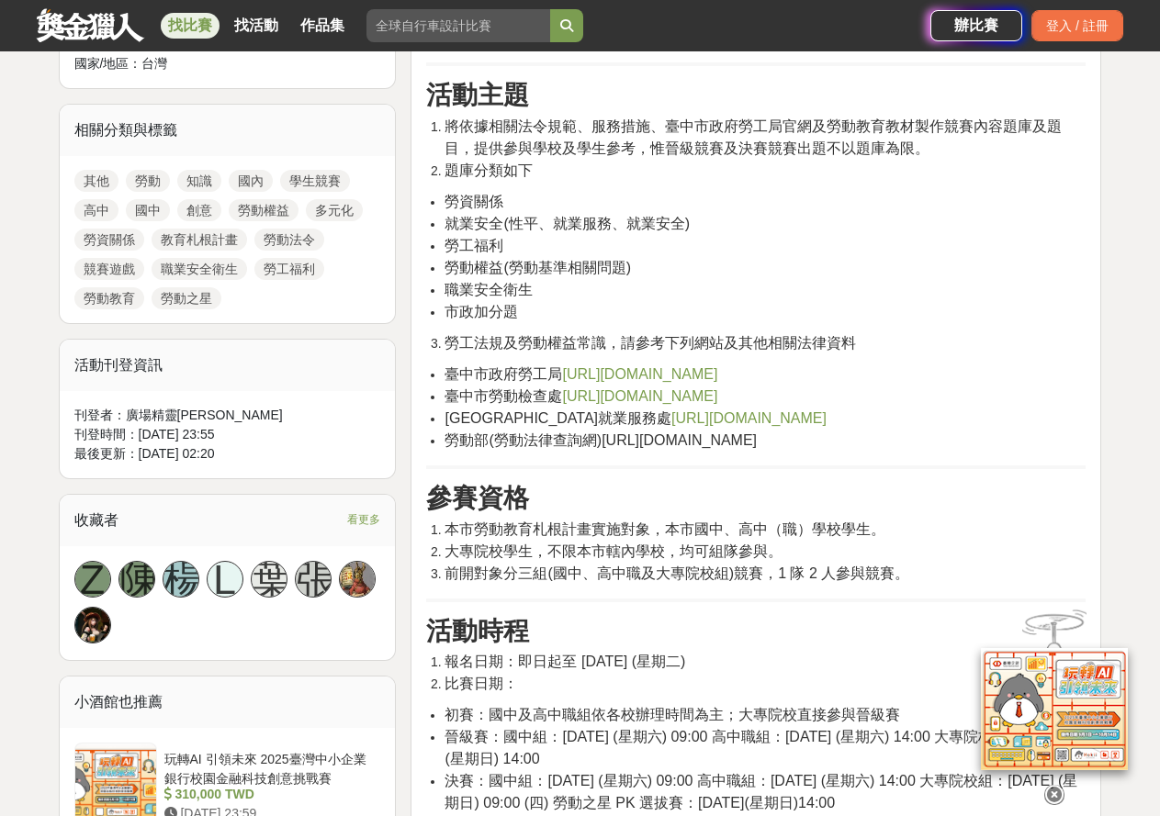
scroll to position [643, 0]
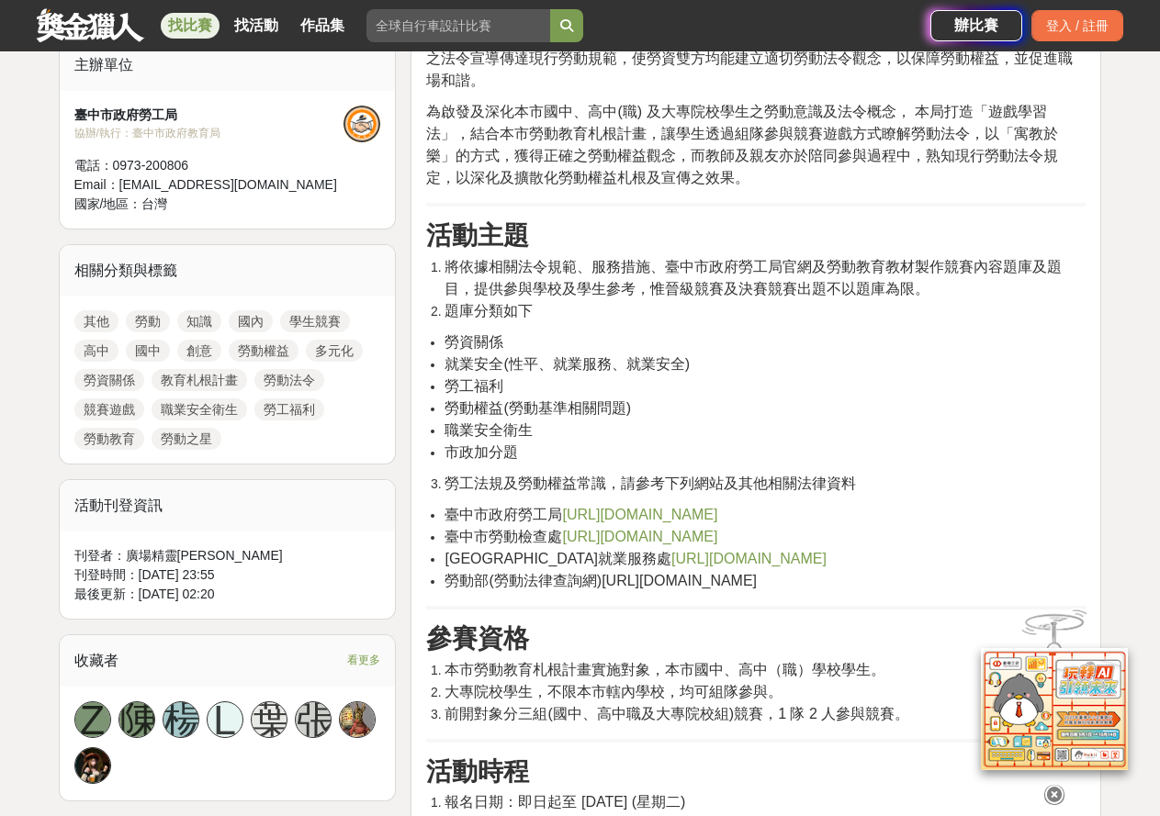
click at [661, 512] on link "http://www.labor.taichung.gov.tw/" at bounding box center [639, 515] width 155 height 16
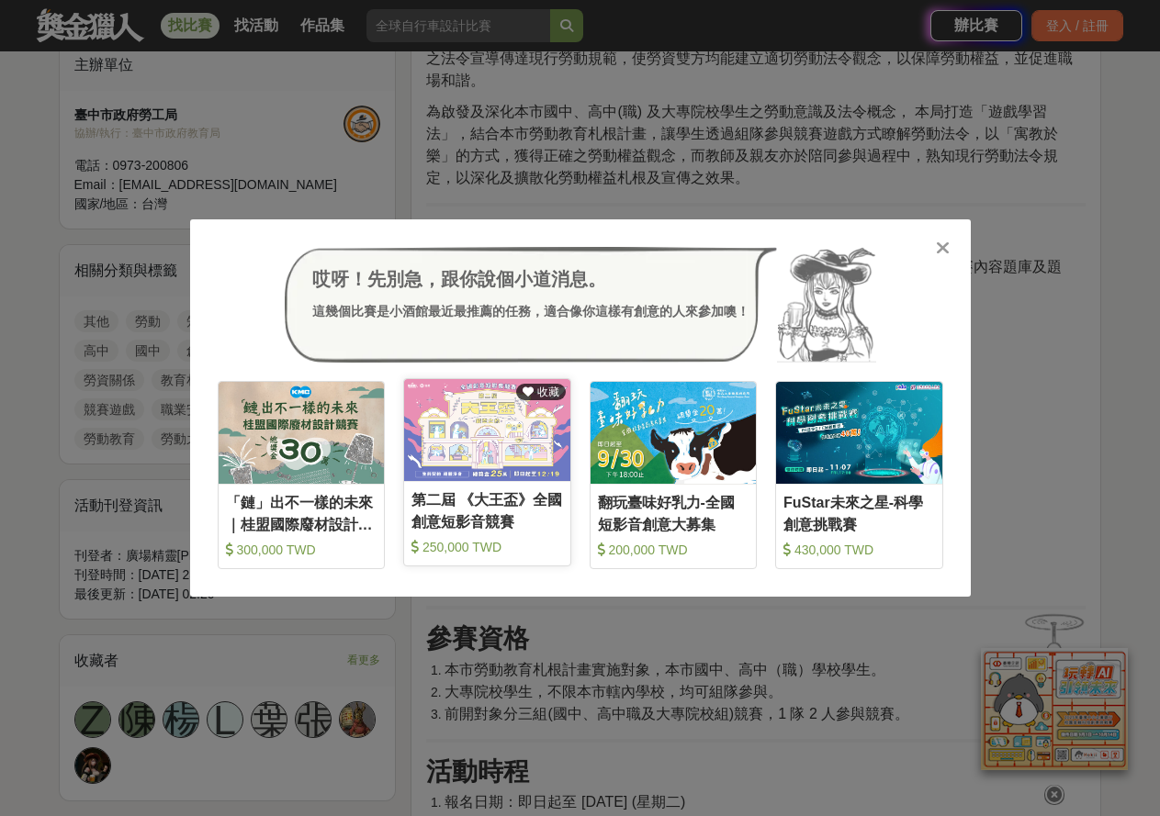
click at [463, 445] on img at bounding box center [487, 430] width 166 height 102
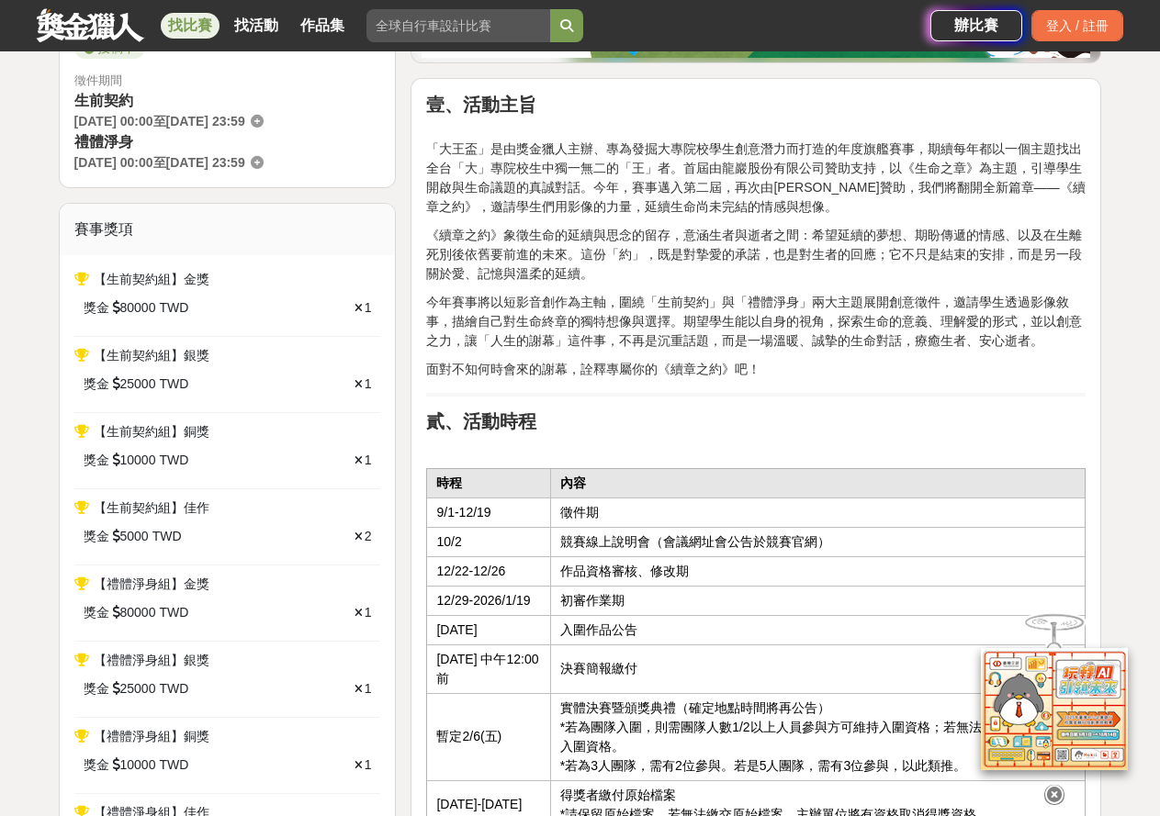
scroll to position [367, 0]
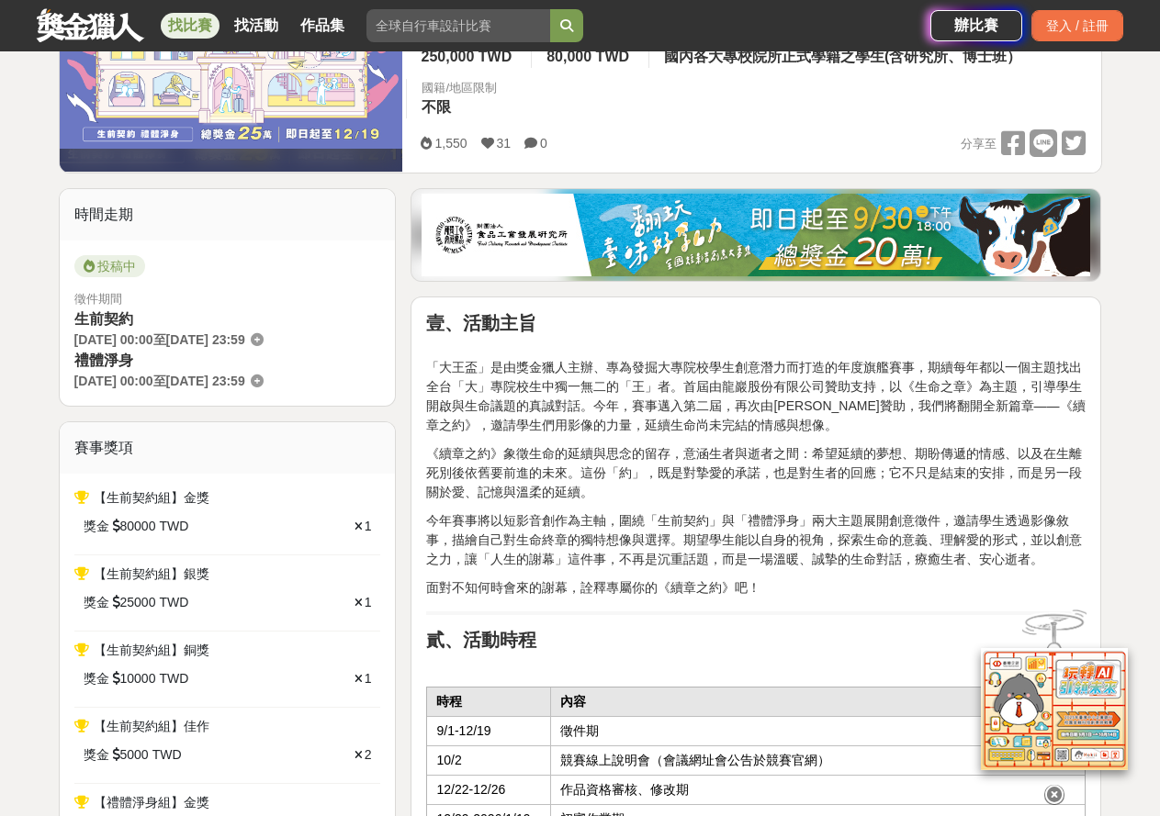
click at [186, 20] on link "找比賽" at bounding box center [190, 26] width 59 height 26
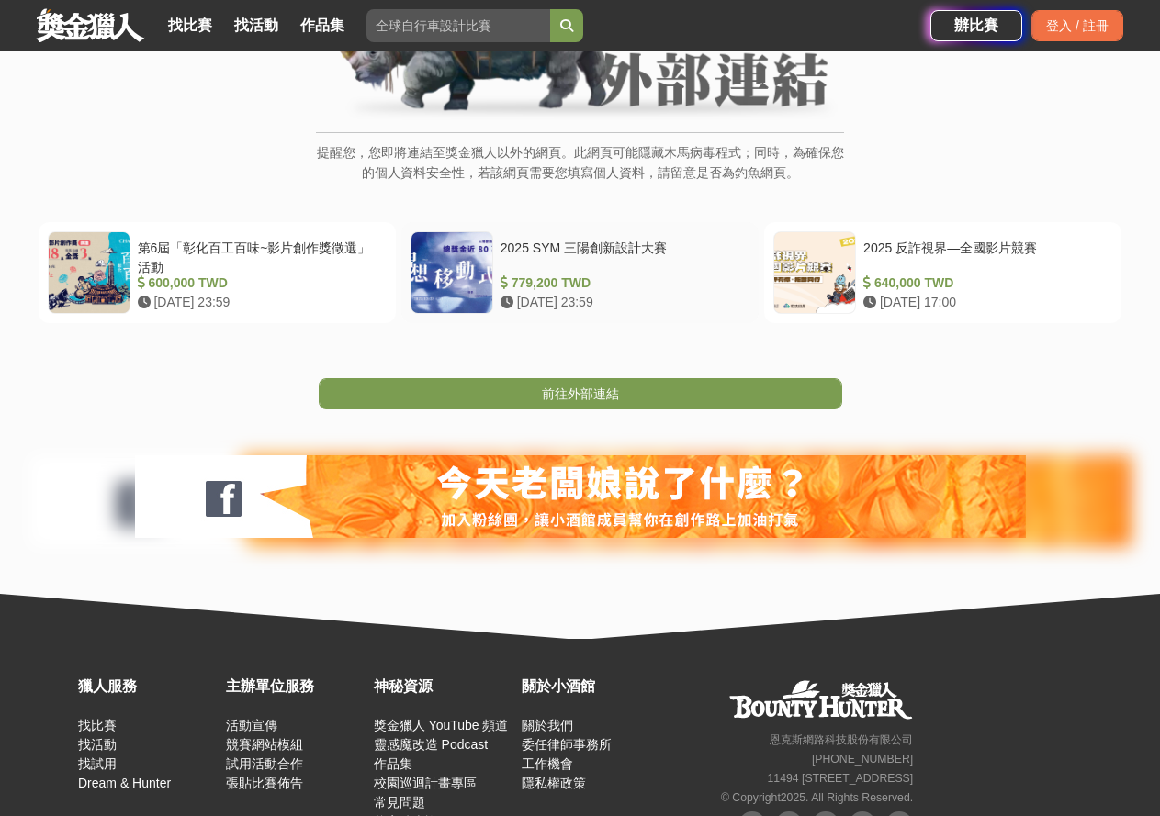
scroll to position [276, 0]
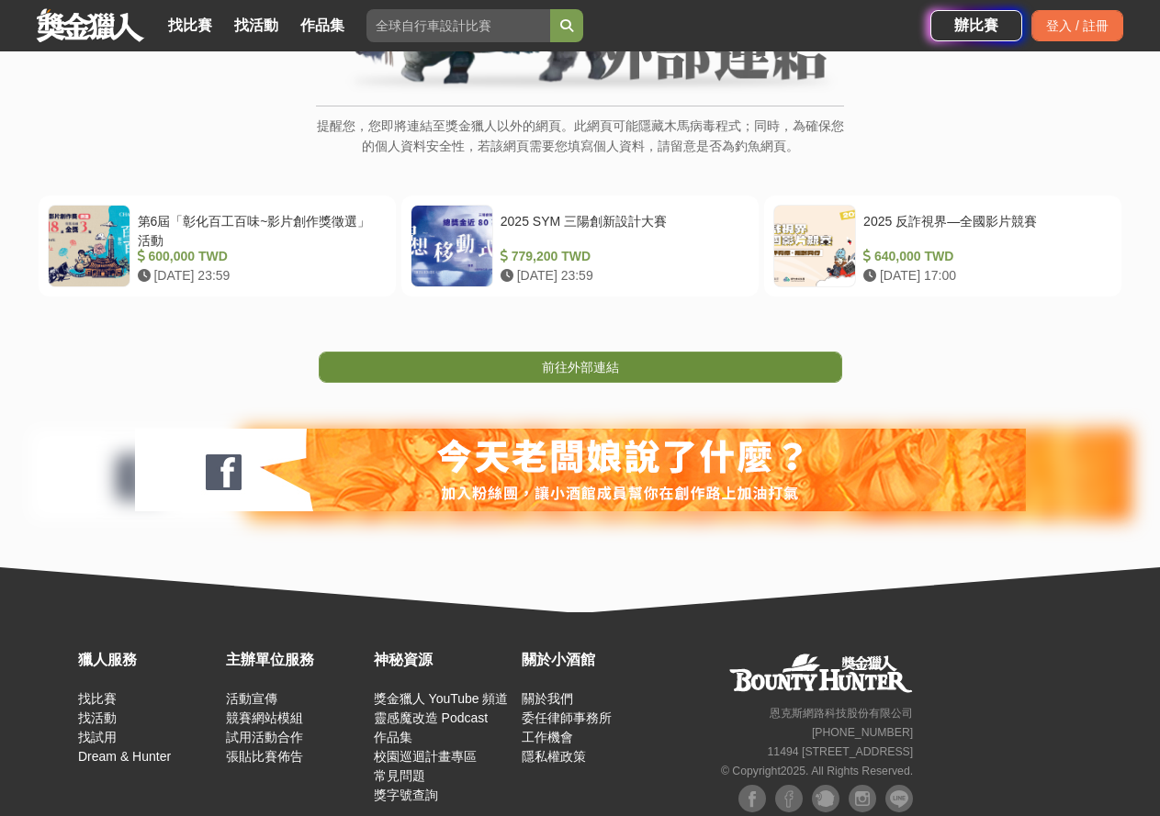
click at [514, 375] on link "前往外部連結" at bounding box center [581, 367] width 524 height 31
